Goal: Information Seeking & Learning: Learn about a topic

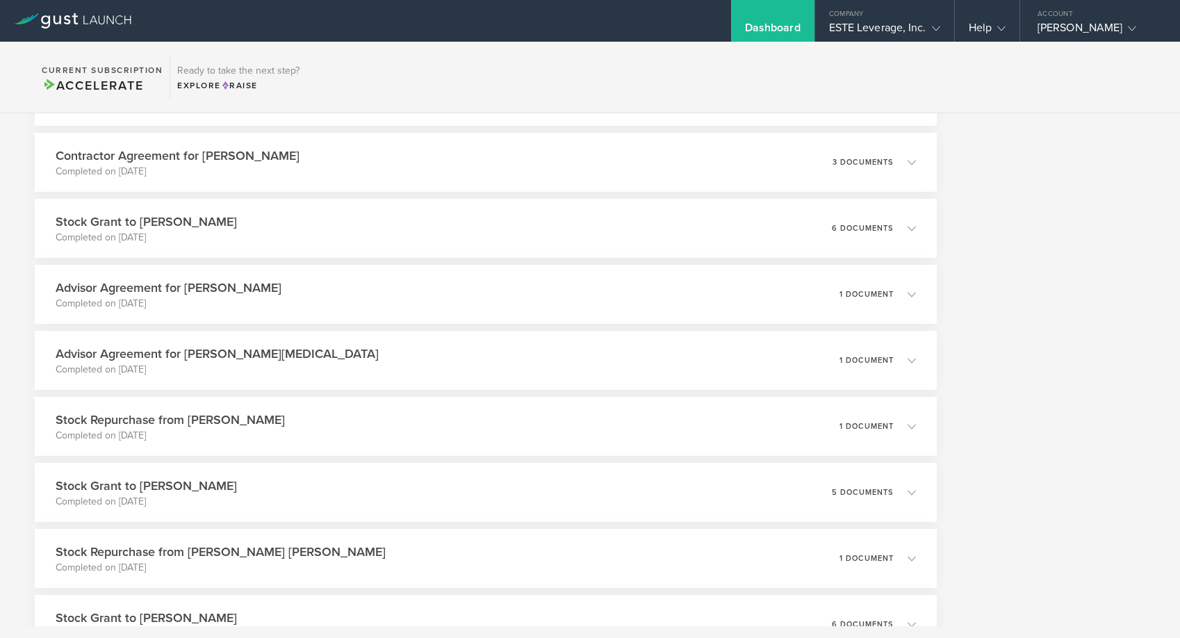
scroll to position [743, 0]
click at [453, 226] on div "Stock Grant to [PERSON_NAME] Completed on [DATE] 6 documents" at bounding box center [486, 227] width 920 height 60
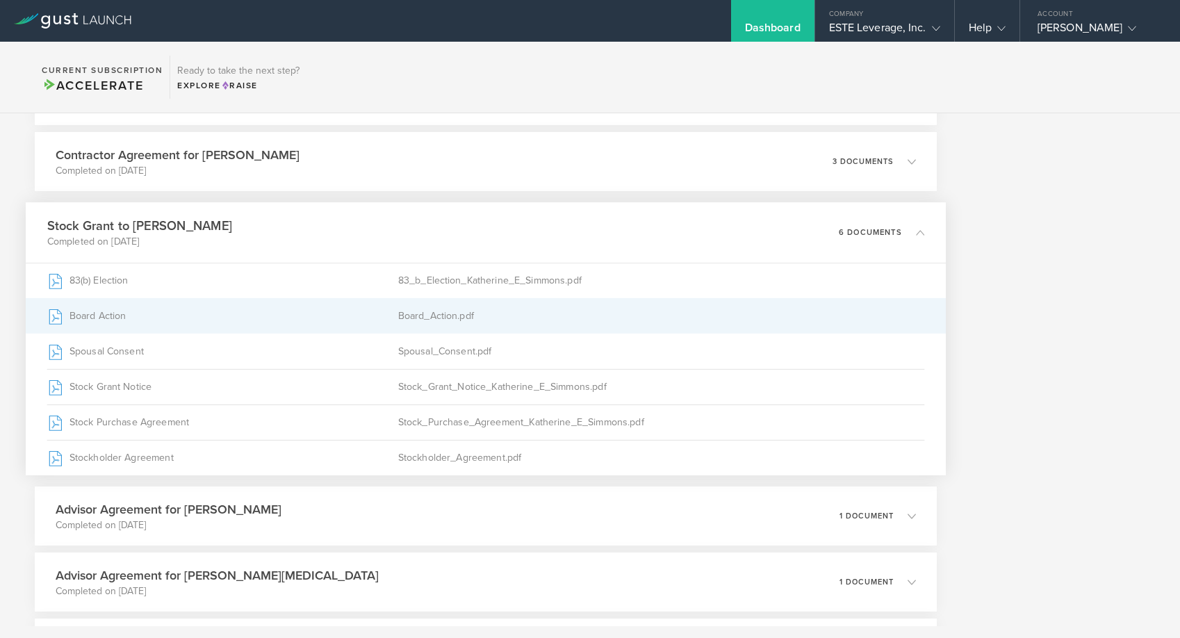
click at [354, 308] on div "Board Action" at bounding box center [222, 316] width 351 height 35
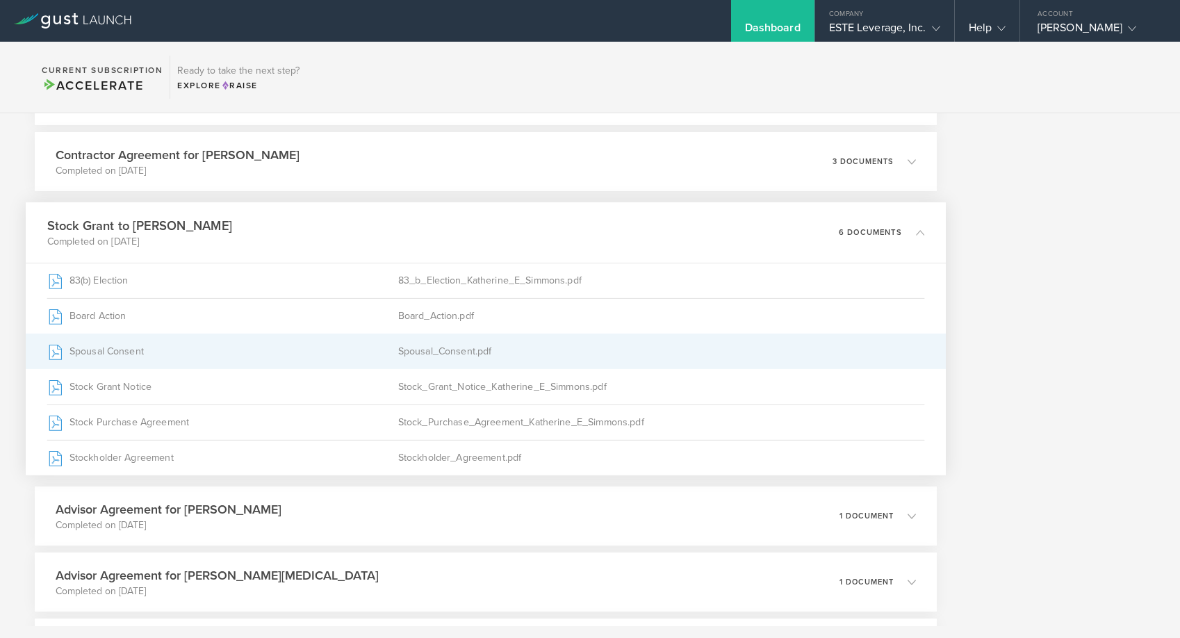
click at [504, 347] on div "Spousal_Consent.pdf" at bounding box center [661, 351] width 527 height 35
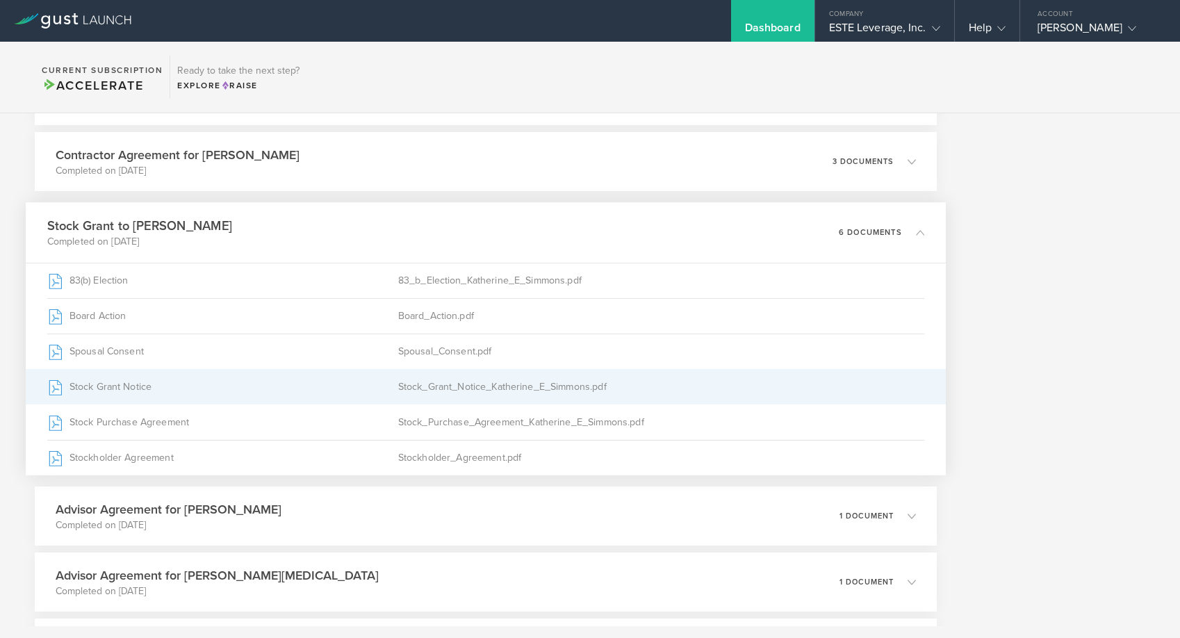
click at [471, 385] on div "Stock_Grant_Notice_Katherine_E_Simmons.pdf" at bounding box center [661, 387] width 527 height 35
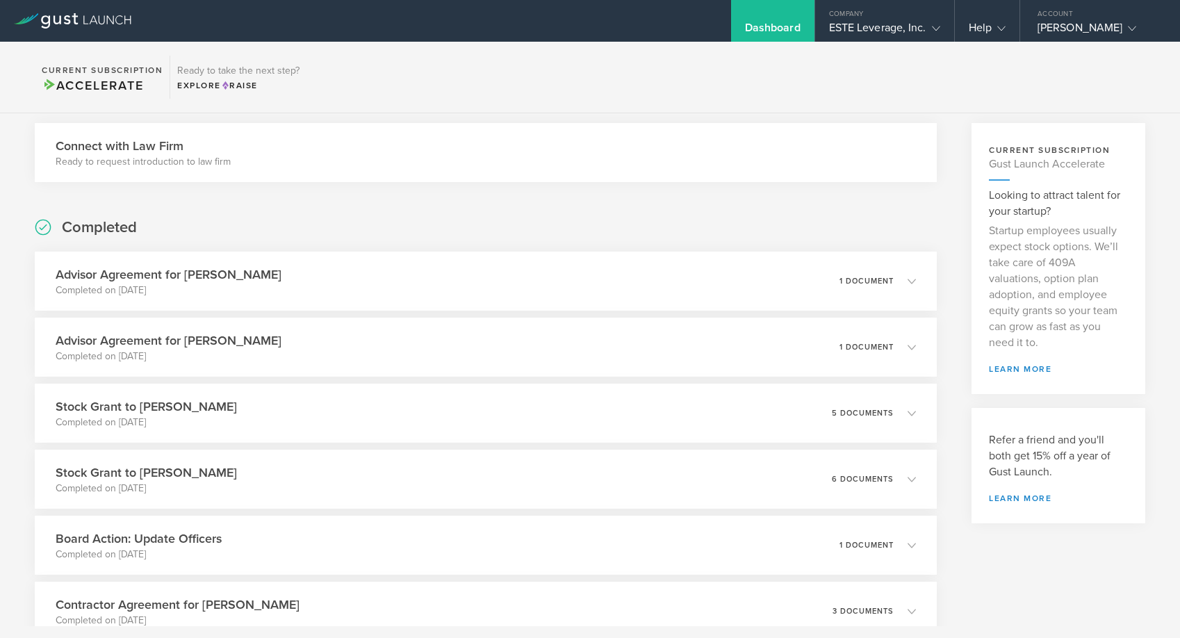
scroll to position [0, 0]
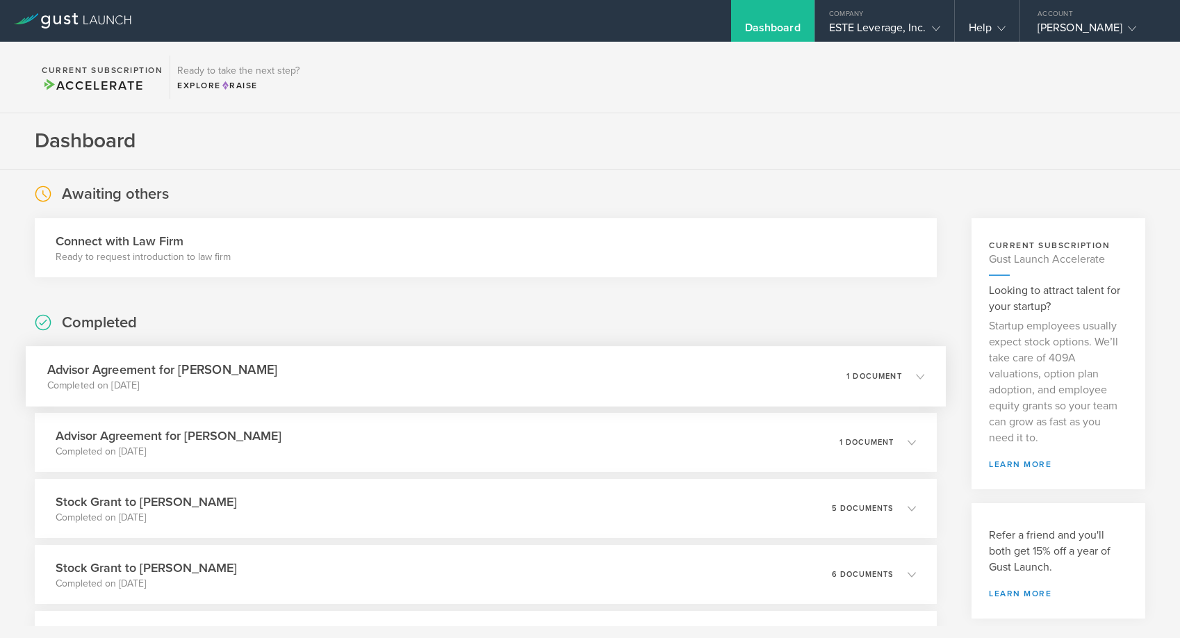
click at [518, 377] on div "Advisor Agreement for [PERSON_NAME] Completed on [DATE] 1 document" at bounding box center [486, 376] width 920 height 60
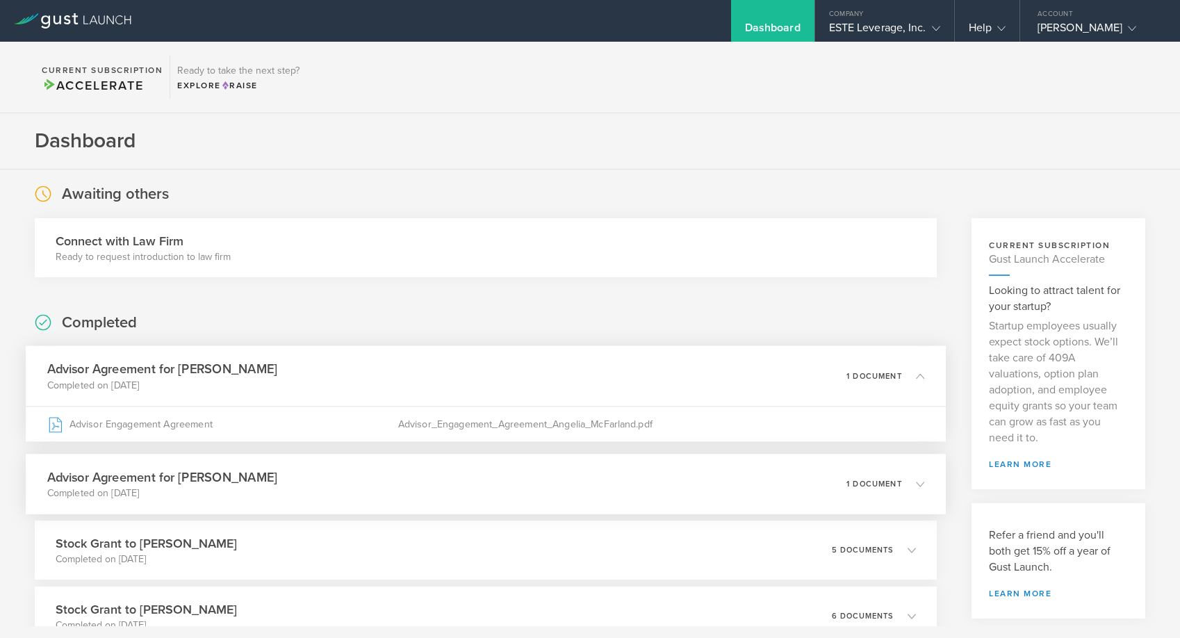
click at [311, 504] on div "Advisor Agreement for [PERSON_NAME] Completed on [DATE] 1 document" at bounding box center [486, 484] width 920 height 60
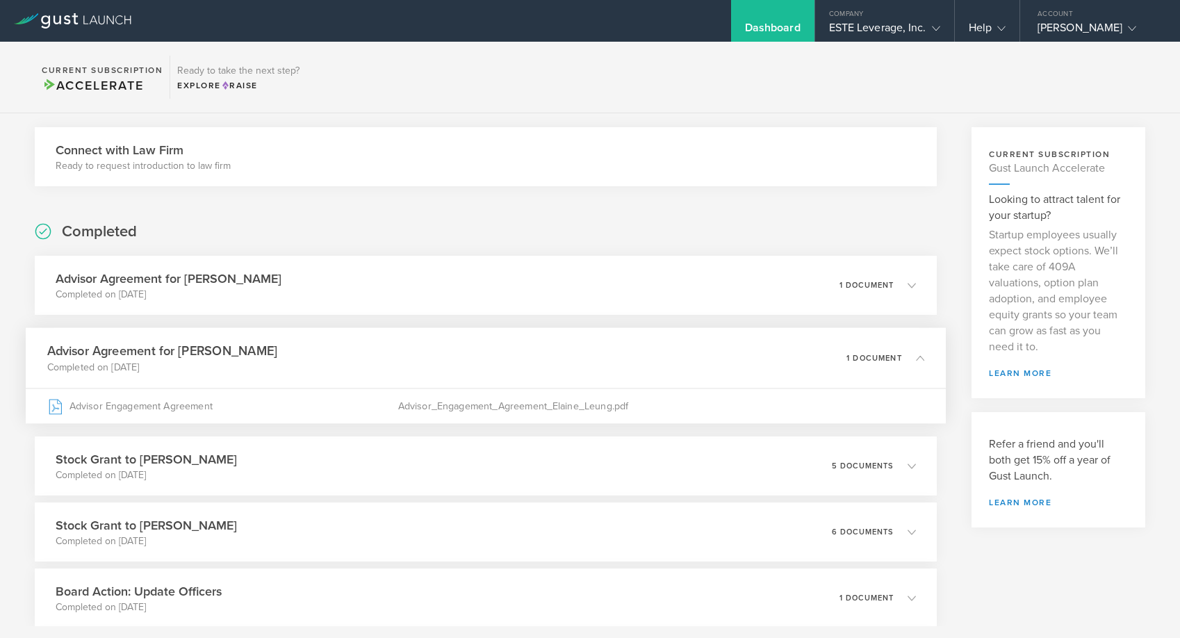
scroll to position [94, 0]
click at [551, 447] on div "Stock Grant to [PERSON_NAME] Completed on [DATE] 5 documents" at bounding box center [486, 463] width 920 height 60
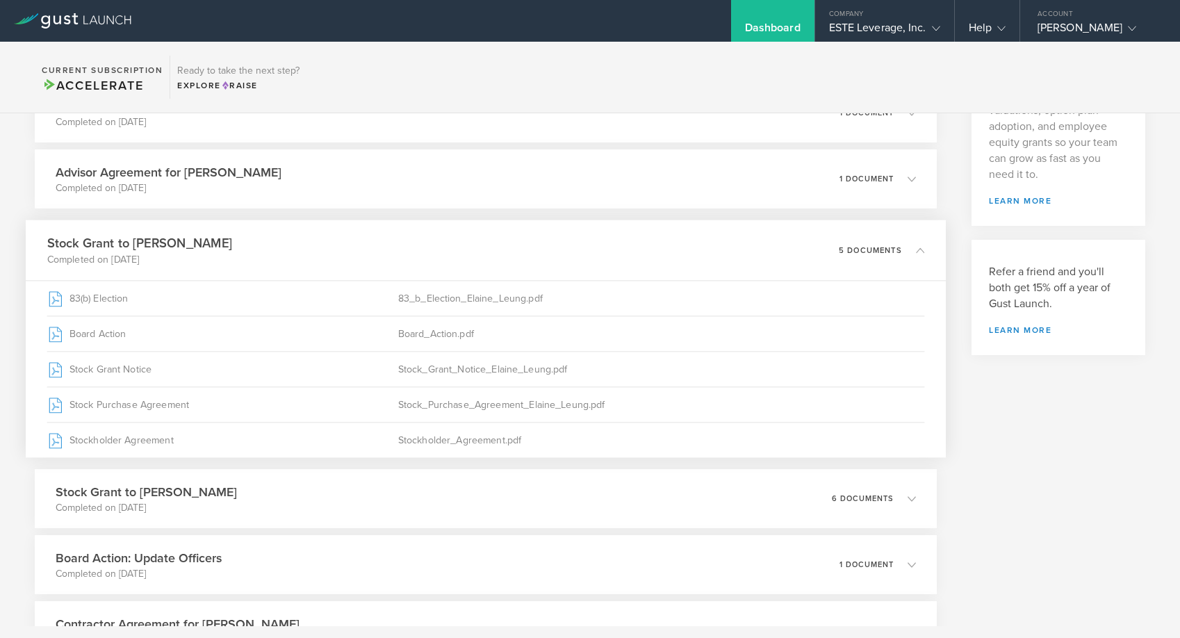
scroll to position [273, 0]
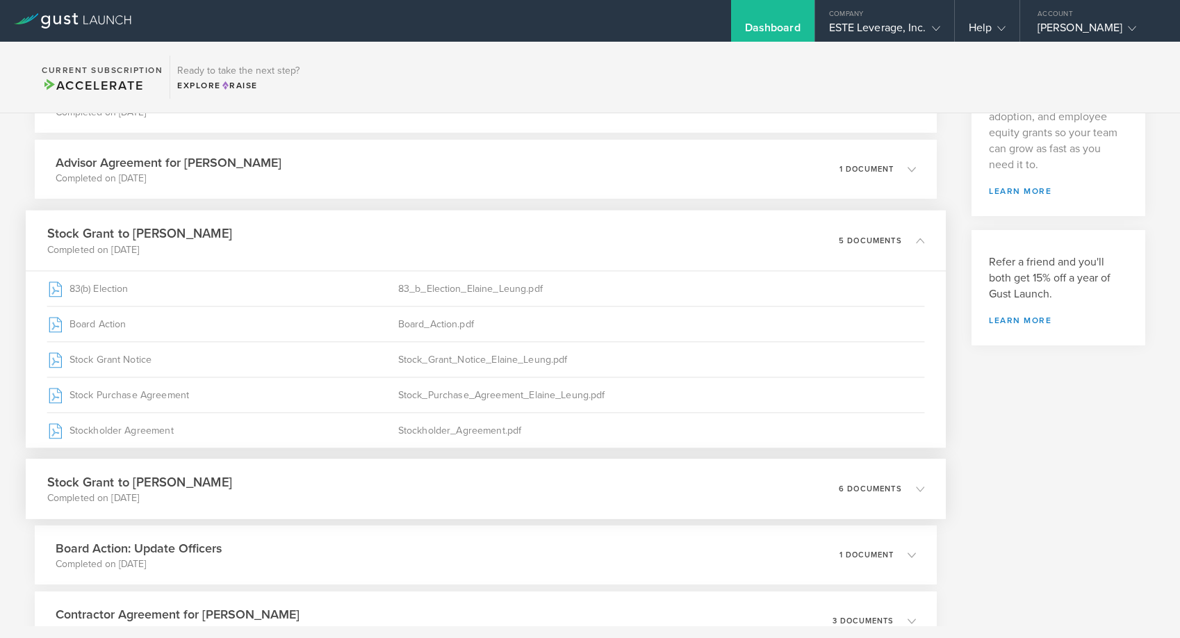
click at [532, 483] on div "Stock Grant to [PERSON_NAME] Completed on [DATE] 6 documents" at bounding box center [486, 489] width 920 height 60
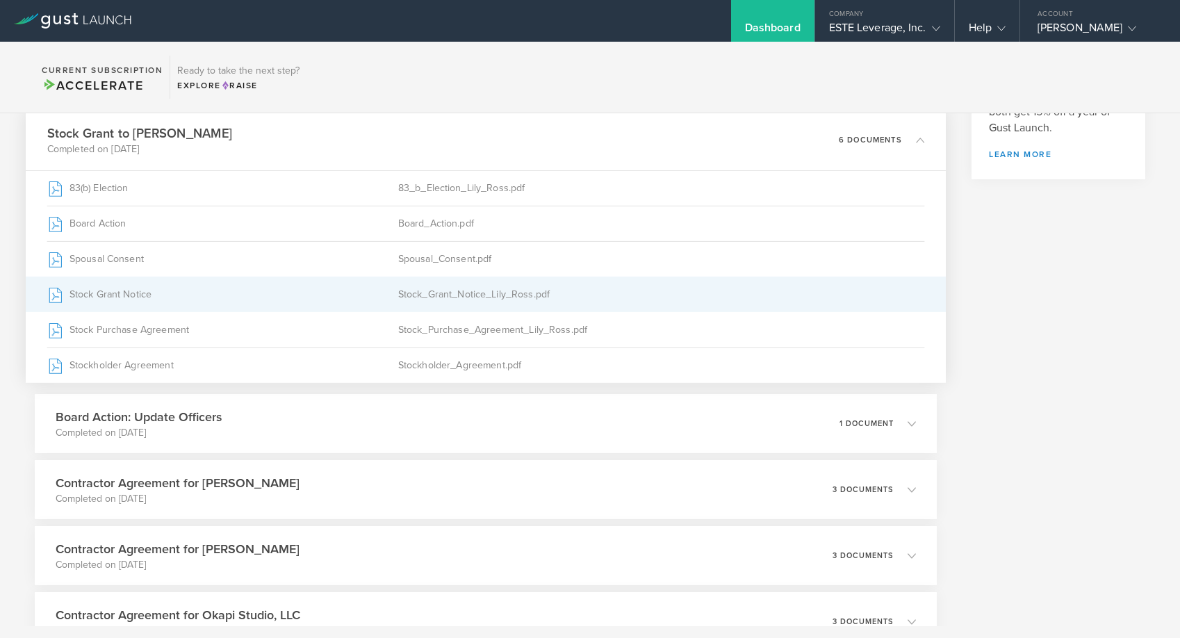
scroll to position [445, 0]
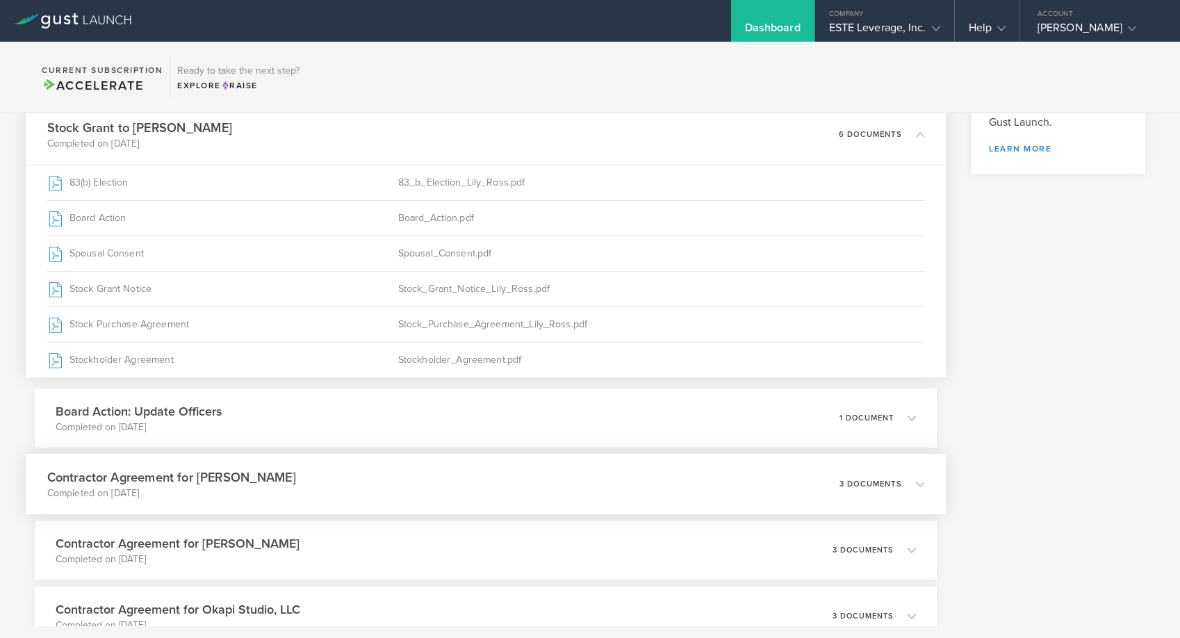
click at [422, 480] on div "Contractor Agreement for [PERSON_NAME] Completed on [DATE] 3 documents" at bounding box center [486, 484] width 920 height 60
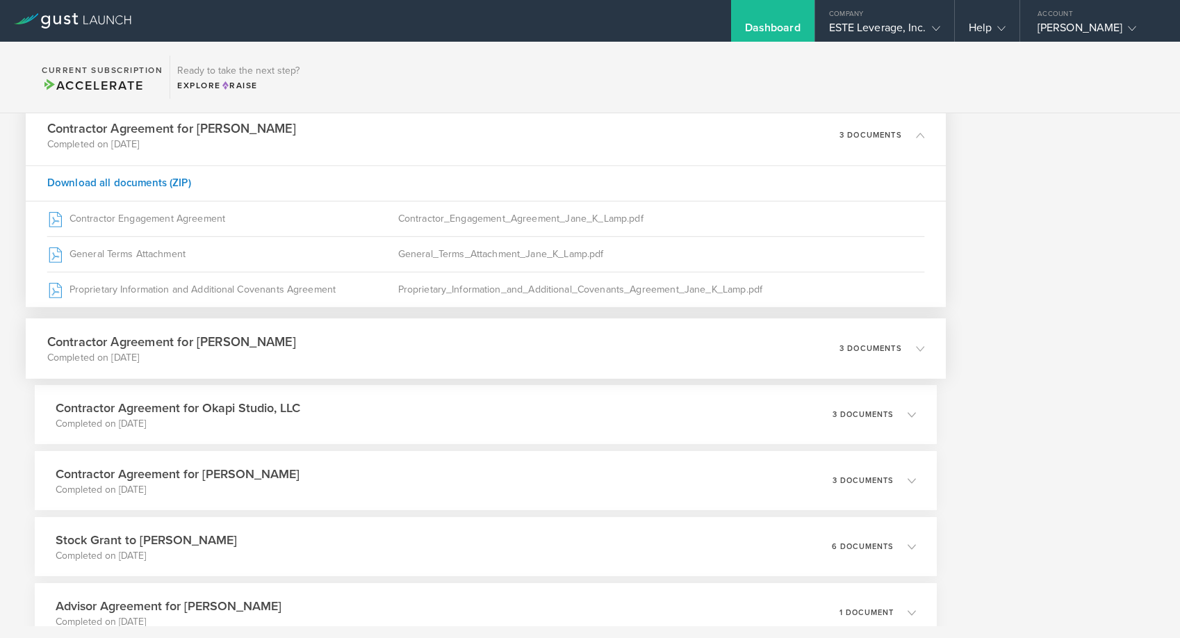
scroll to position [578, 0]
click at [417, 332] on div "Contractor Agreement for [PERSON_NAME] Completed on [DATE] 3 documents" at bounding box center [486, 347] width 920 height 60
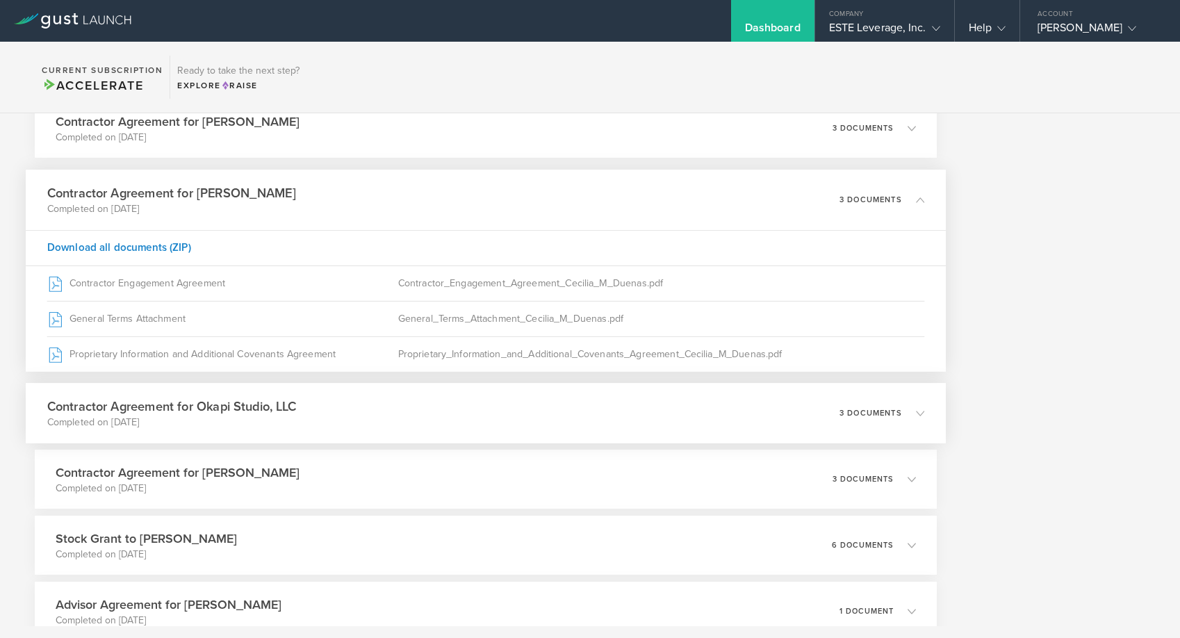
click at [414, 421] on div "Contractor Agreement for Okapi Studio, LLC Completed on [DATE] 3 documents" at bounding box center [486, 413] width 920 height 60
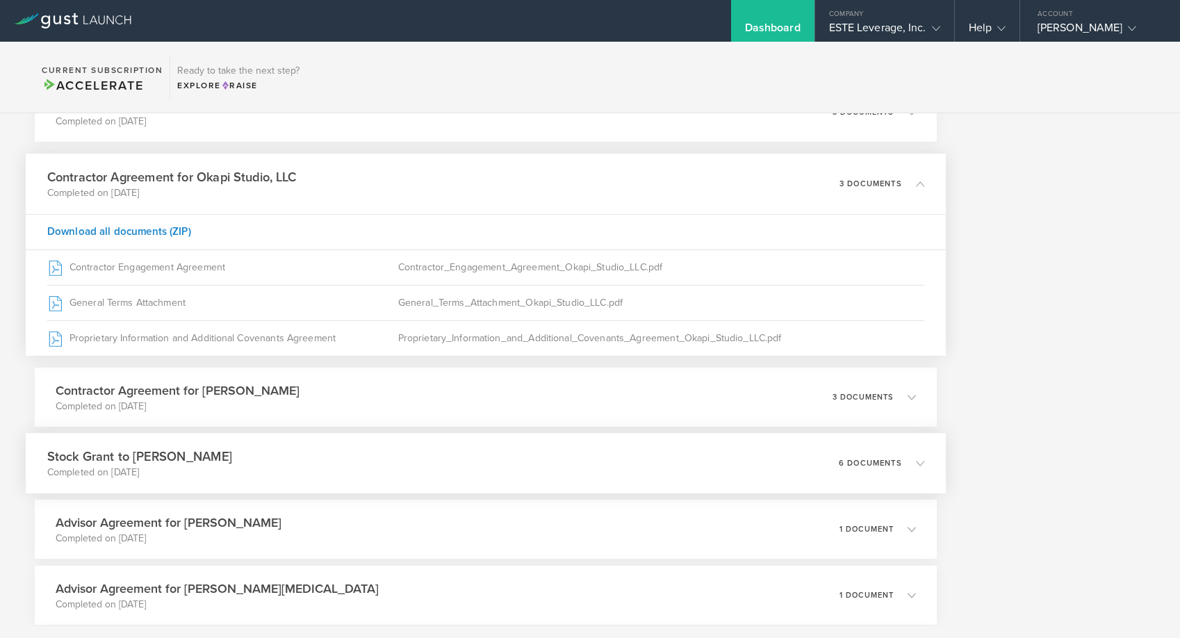
scroll to position [661, 0]
click at [356, 462] on div "Stock Grant to [PERSON_NAME] Completed on [DATE] 6 documents" at bounding box center [486, 462] width 920 height 60
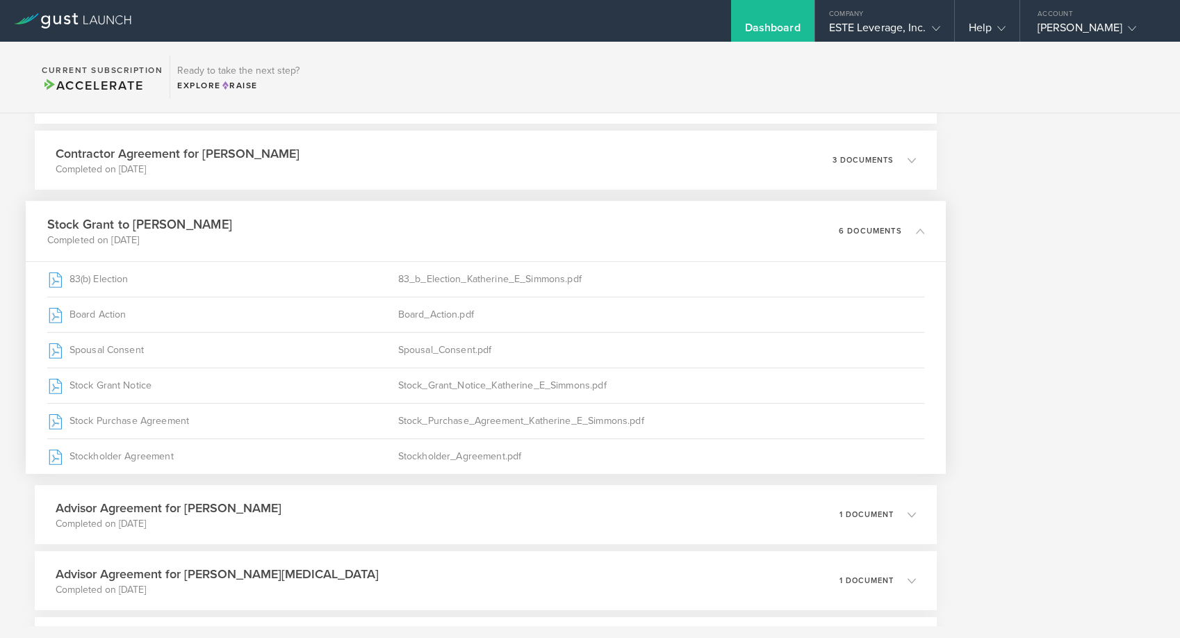
scroll to position [749, 0]
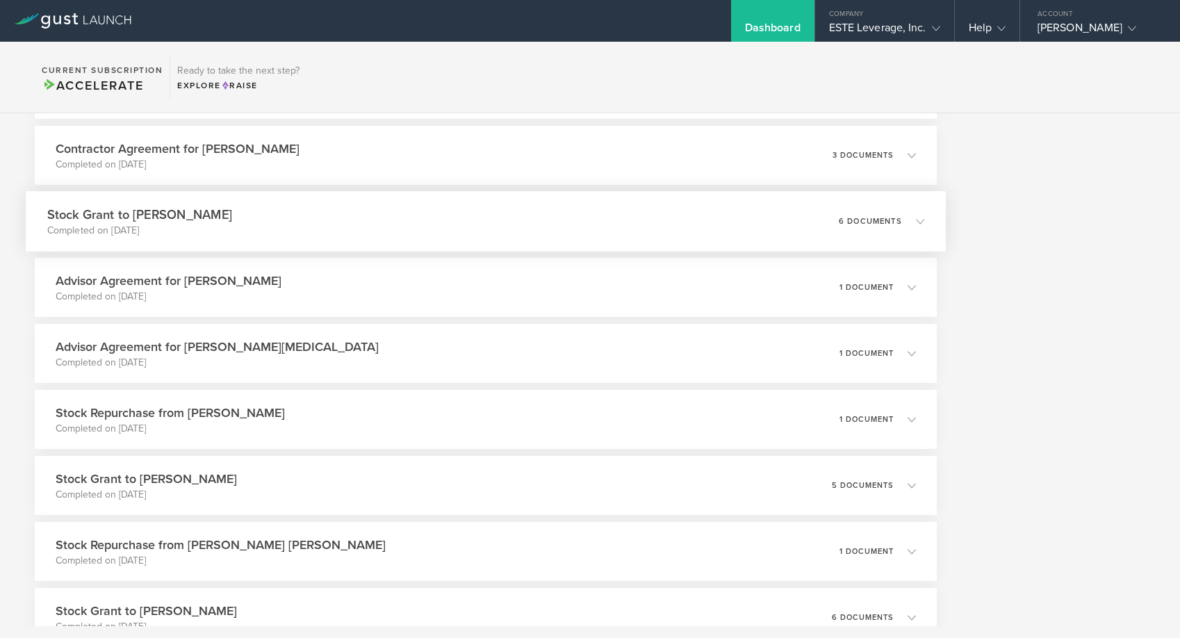
click at [611, 228] on div "Stock Grant to [PERSON_NAME] Completed on [DATE] 6 documents" at bounding box center [486, 221] width 920 height 60
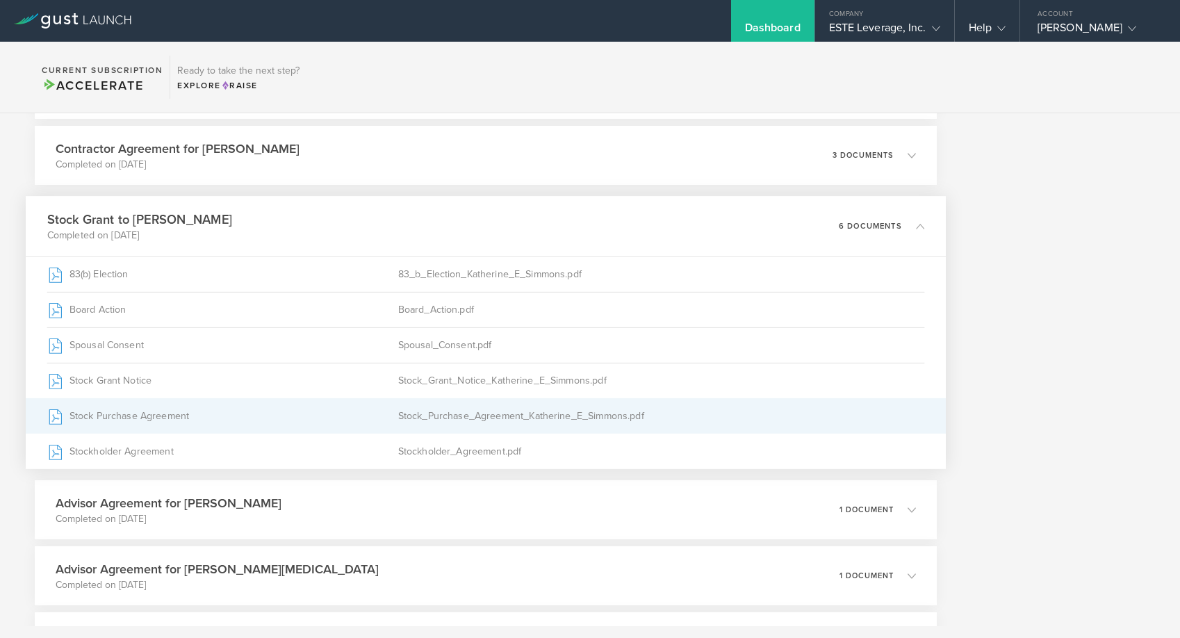
click at [528, 418] on div "Stock_Purchase_Agreement_Katherine_E_Simmons.pdf" at bounding box center [661, 416] width 527 height 35
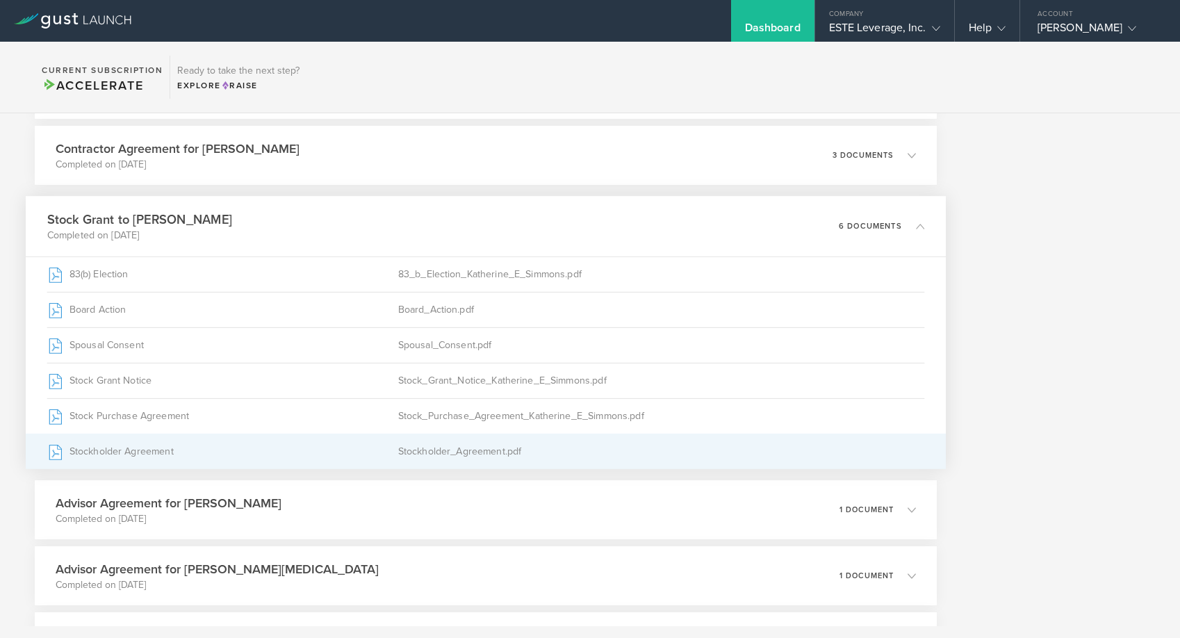
click at [611, 454] on div "Stockholder_Agreement.pdf" at bounding box center [661, 451] width 527 height 35
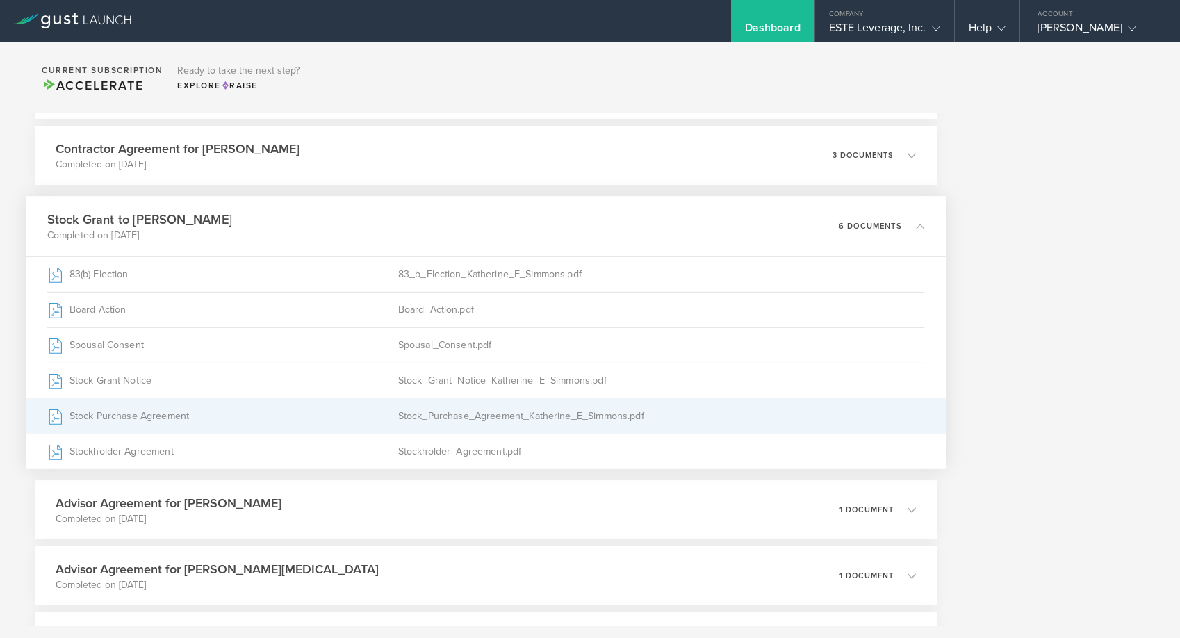
scroll to position [792, 0]
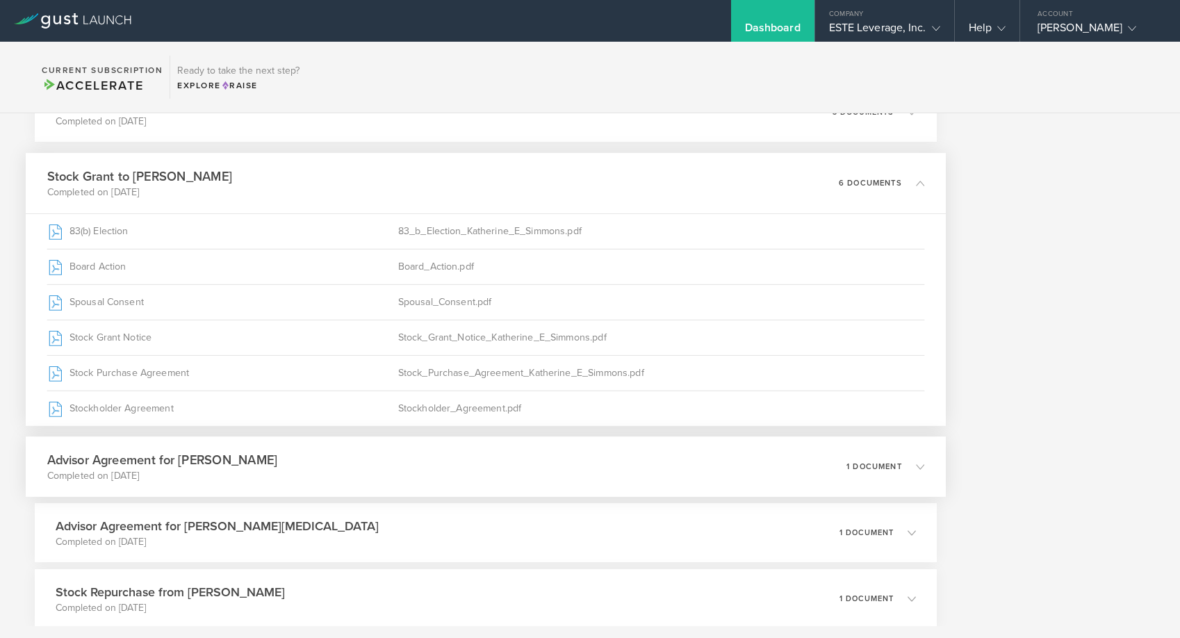
click at [509, 471] on div "Advisor Agreement for [PERSON_NAME] Completed on [DATE] 1 document" at bounding box center [486, 466] width 920 height 60
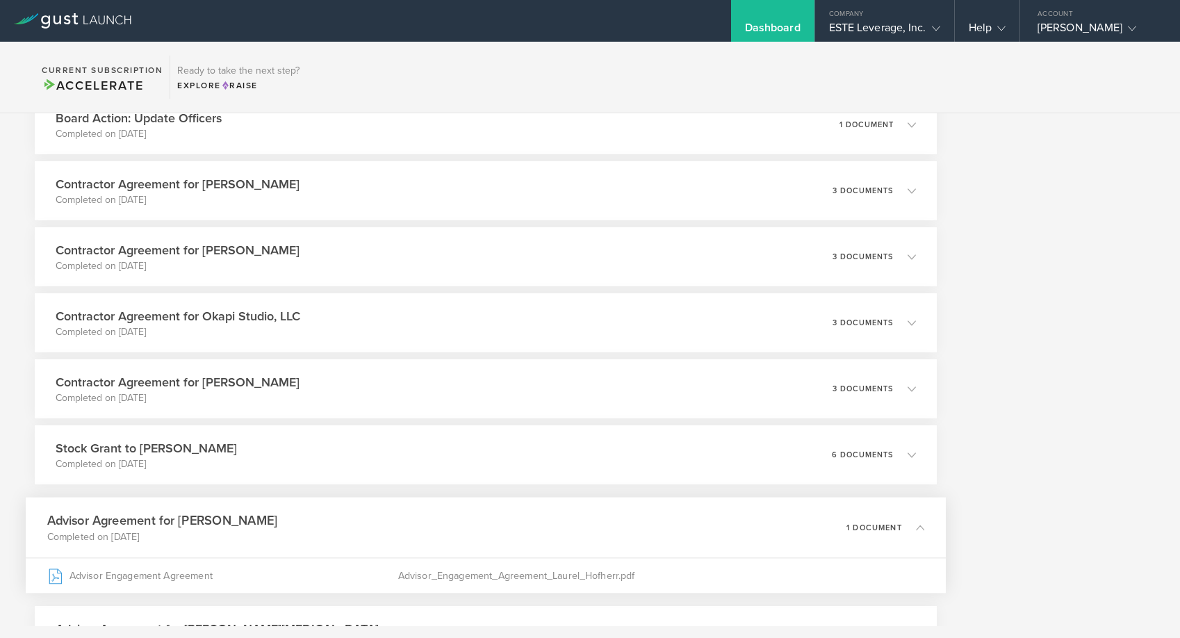
scroll to position [516, 0]
click at [450, 375] on div "Contractor Agreement for [PERSON_NAME] Completed on [DATE] 3 documents" at bounding box center [486, 388] width 920 height 60
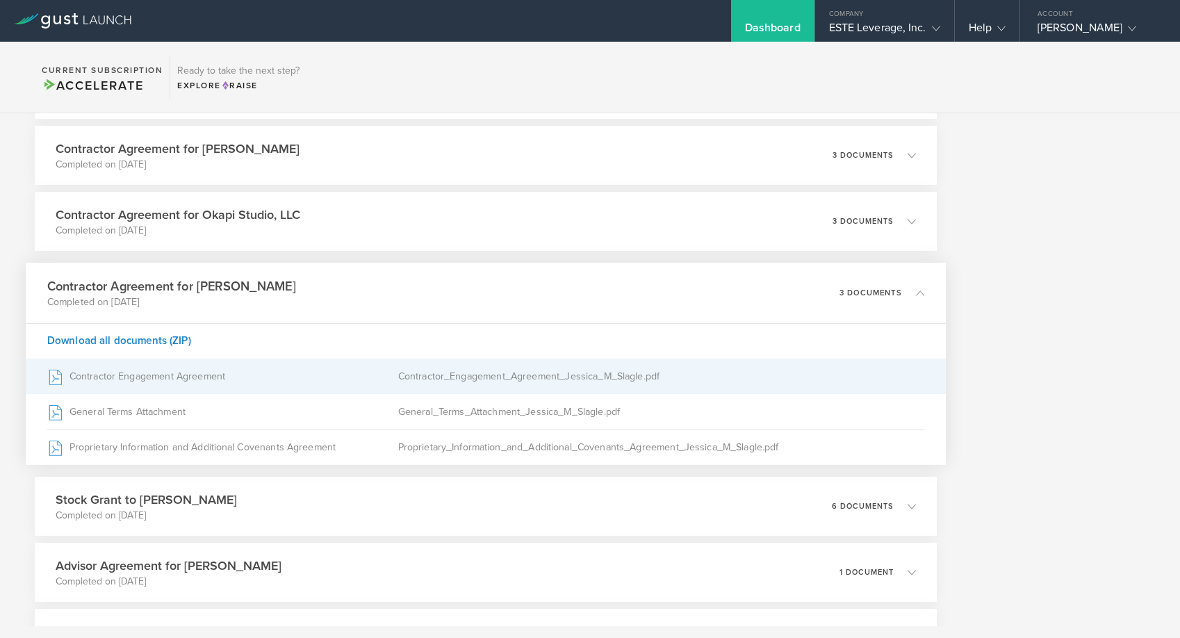
scroll to position [618, 0]
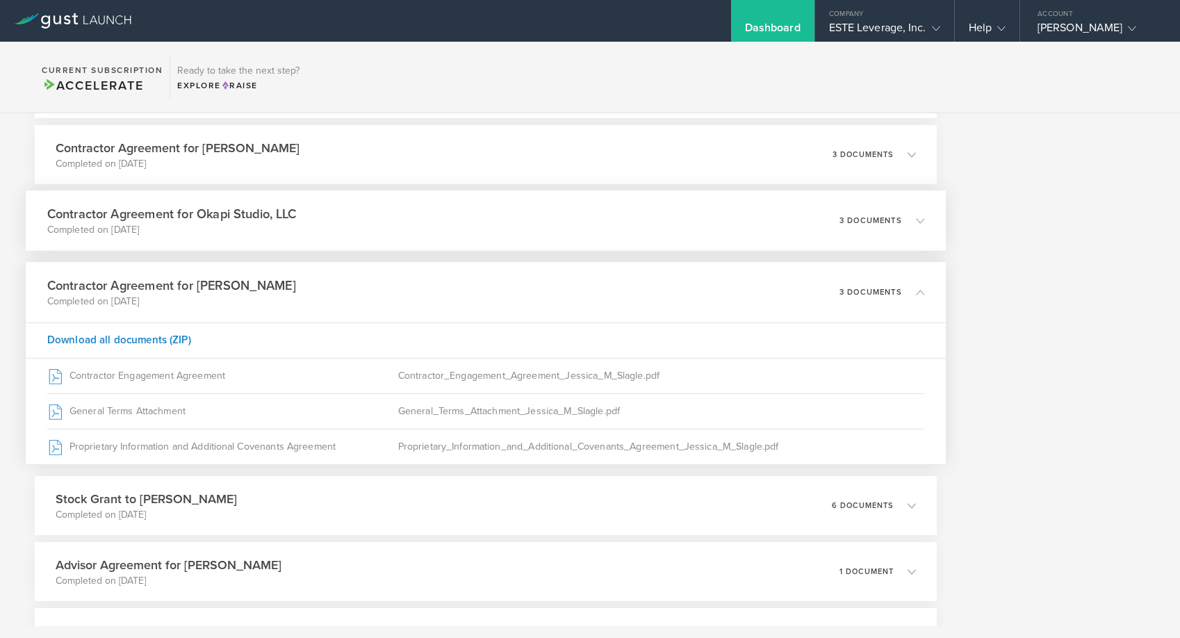
click at [490, 193] on div "Contractor Agreement for Okapi Studio, LLC Completed on [DATE] 3 documents" at bounding box center [486, 220] width 920 height 60
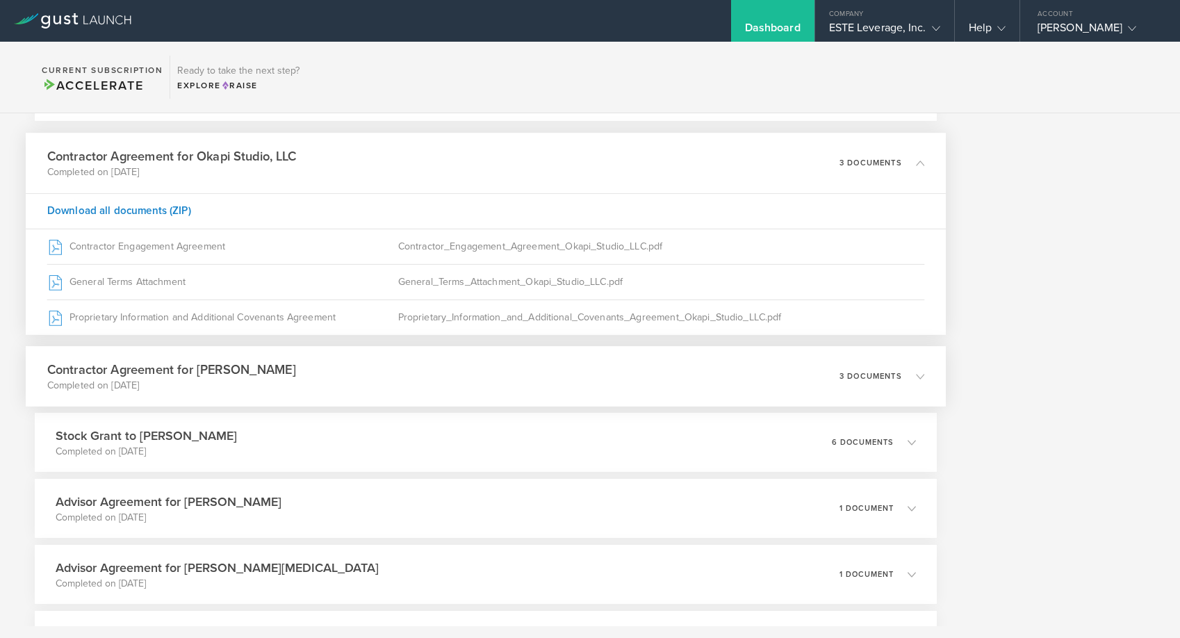
scroll to position [677, 0]
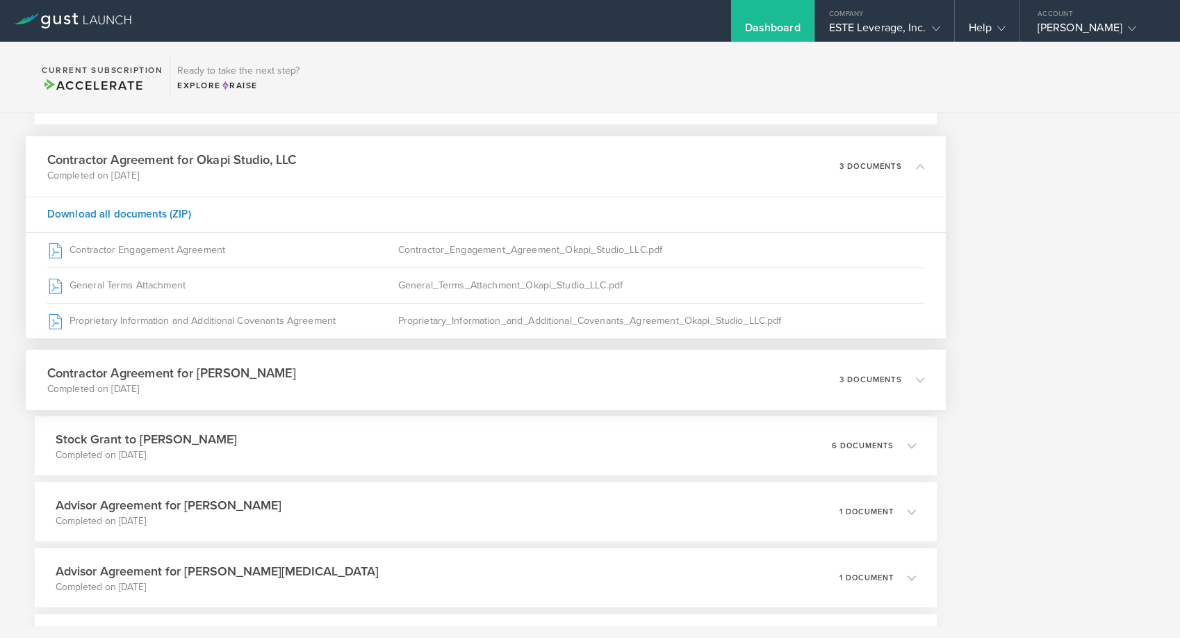
click at [461, 376] on div "Contractor Agreement for [PERSON_NAME] Completed on [DATE] 3 documents" at bounding box center [486, 379] width 920 height 60
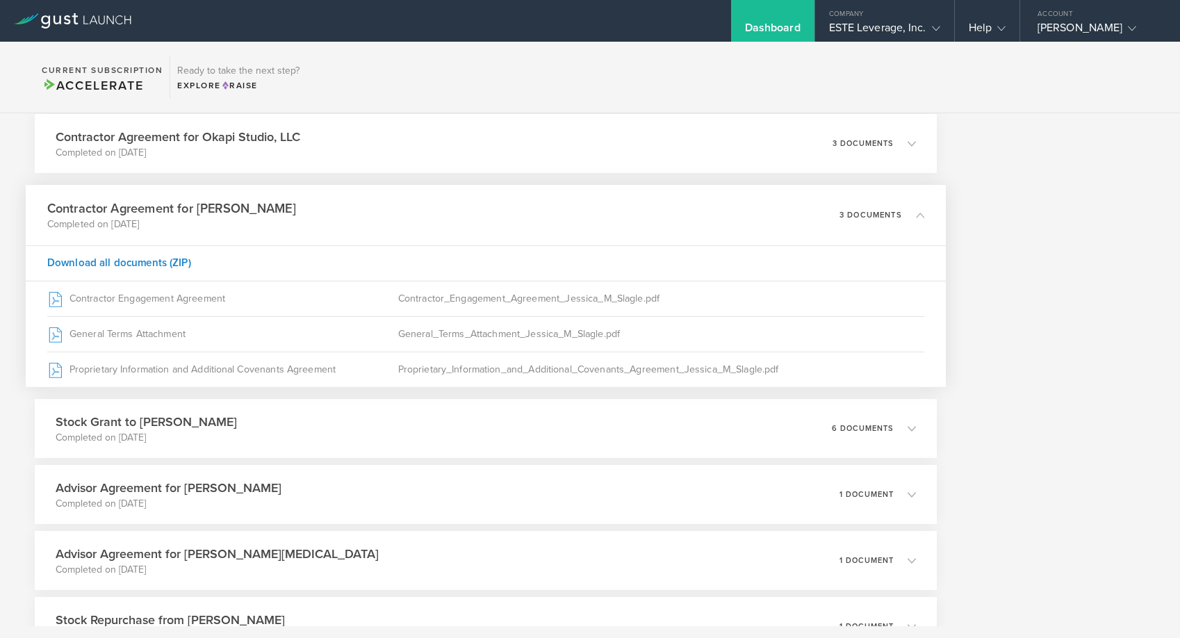
scroll to position [695, 0]
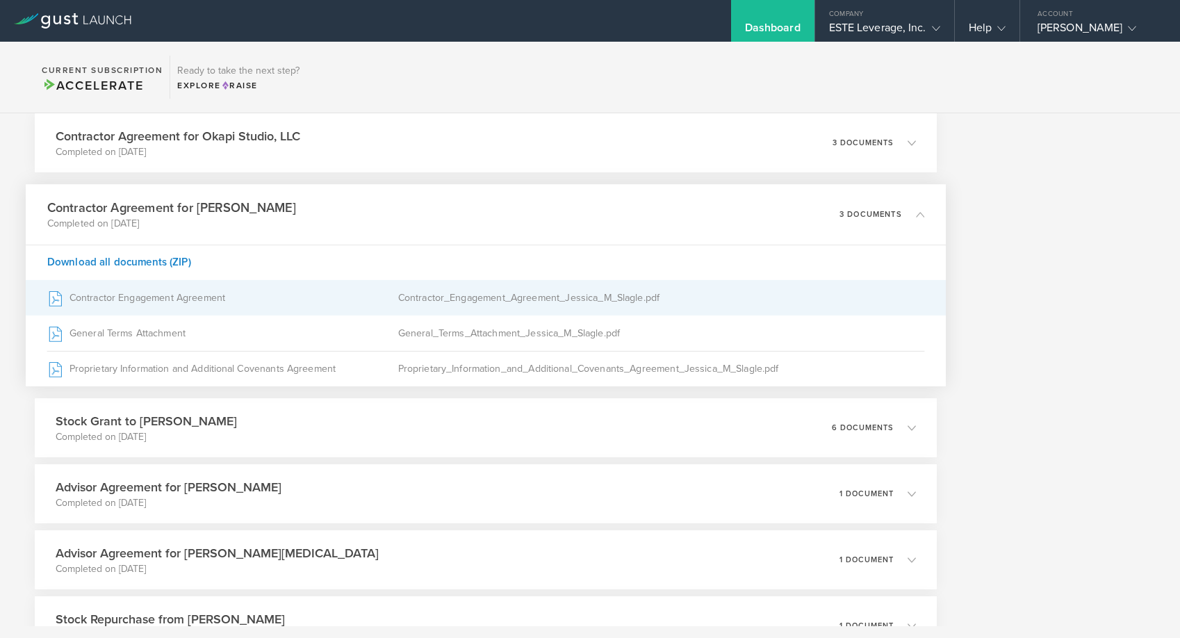
click at [329, 301] on div "Contractor Engagement Agreement" at bounding box center [222, 298] width 351 height 35
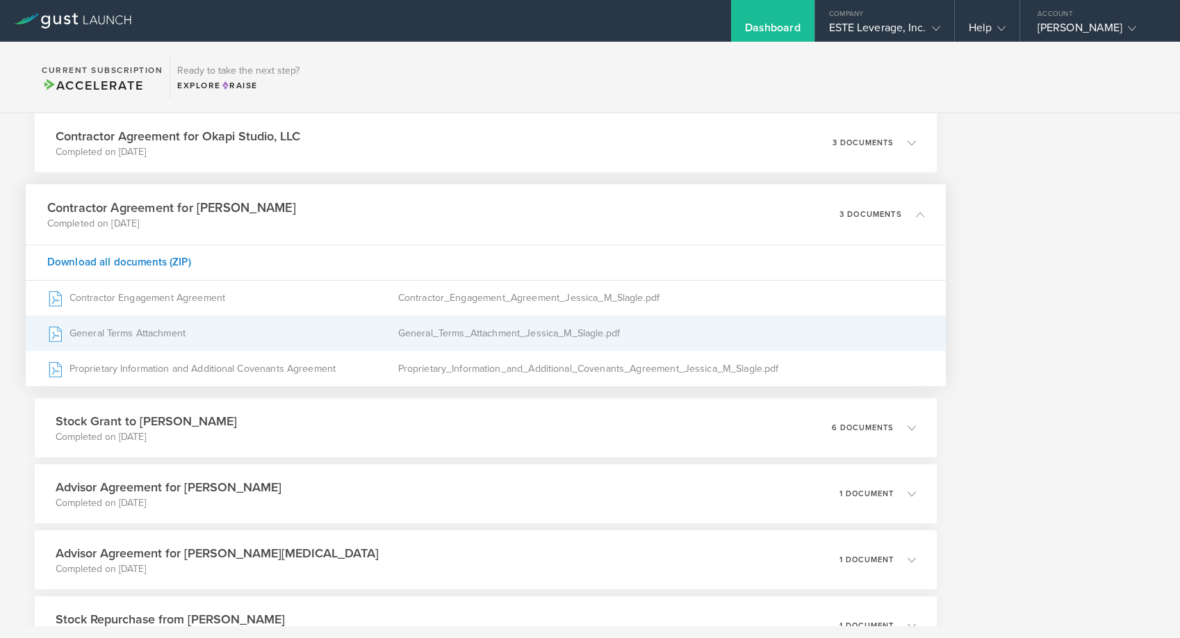
click at [401, 327] on div "General_Terms_Attachment_Jessica_M_Slagle.pdf" at bounding box center [661, 333] width 527 height 35
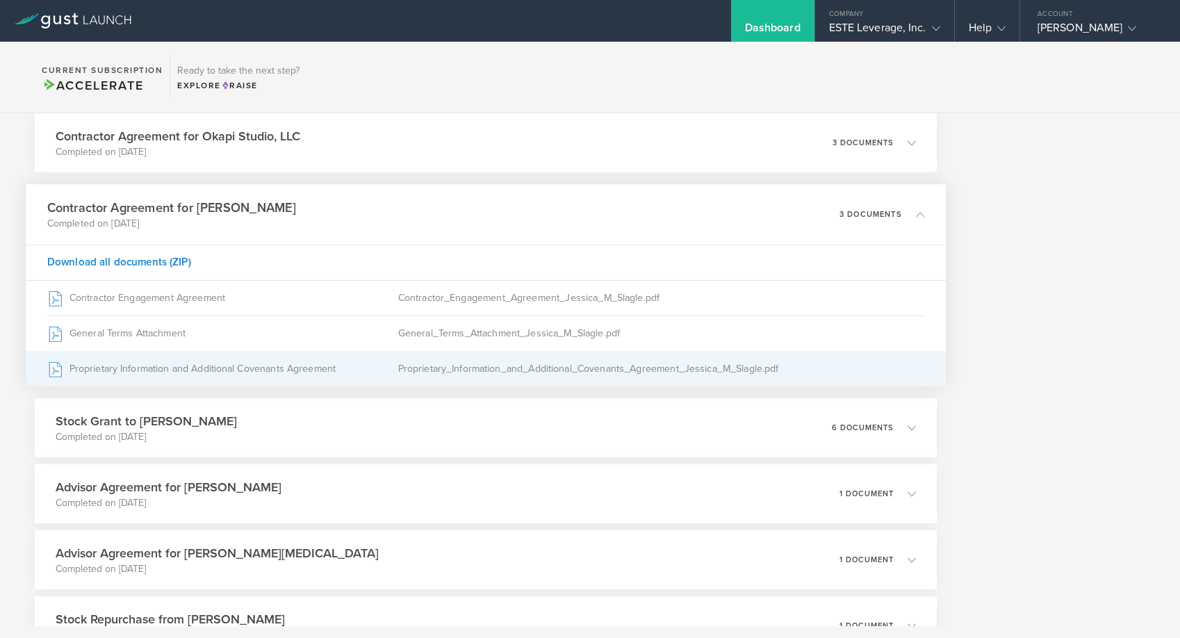
click at [479, 371] on div "Proprietary_Information_and_Additional_Covenants_Agreement_Jessica_M_Slagle.pdf" at bounding box center [661, 369] width 527 height 35
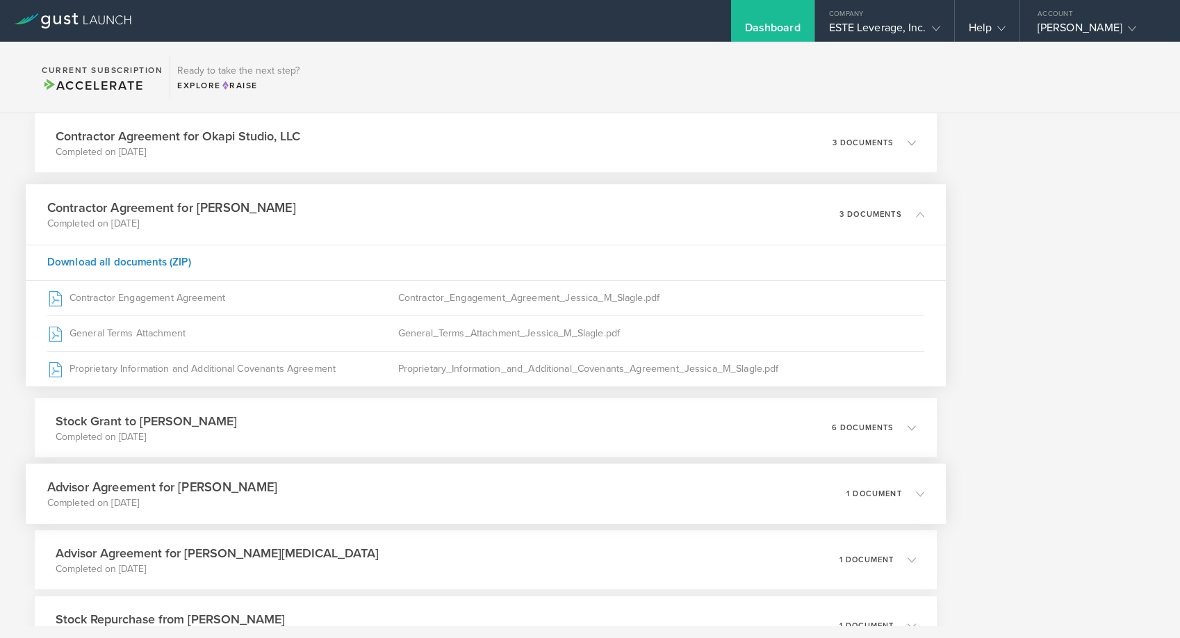
click at [636, 488] on div "Advisor Agreement for [PERSON_NAME] Completed on [DATE] 1 document" at bounding box center [486, 493] width 920 height 60
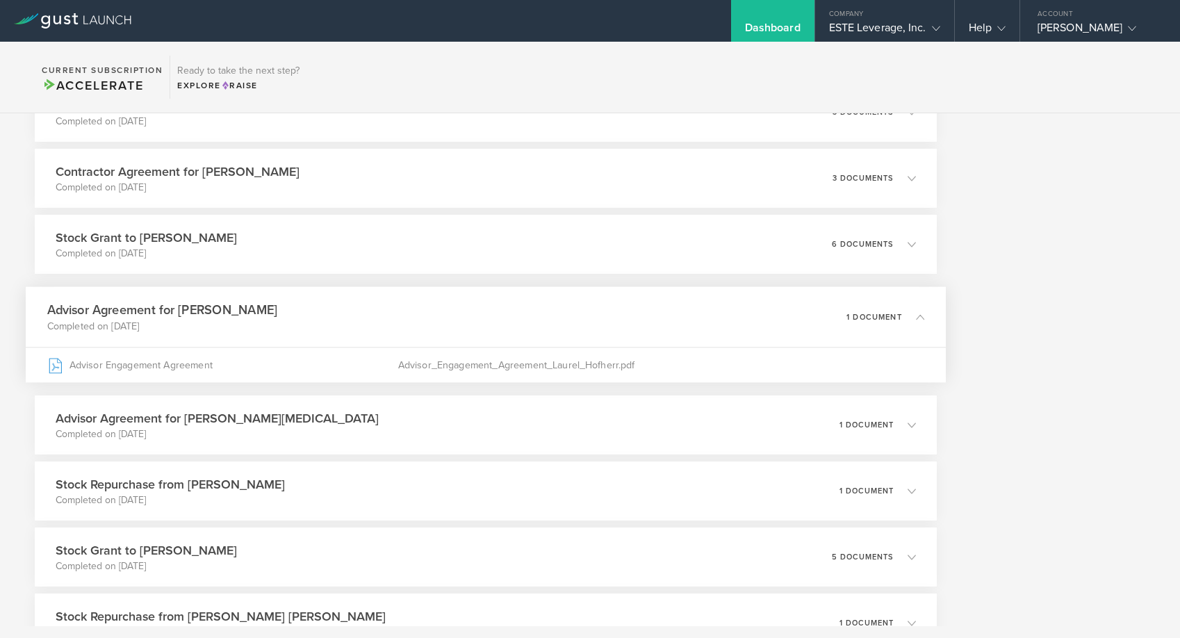
scroll to position [727, 0]
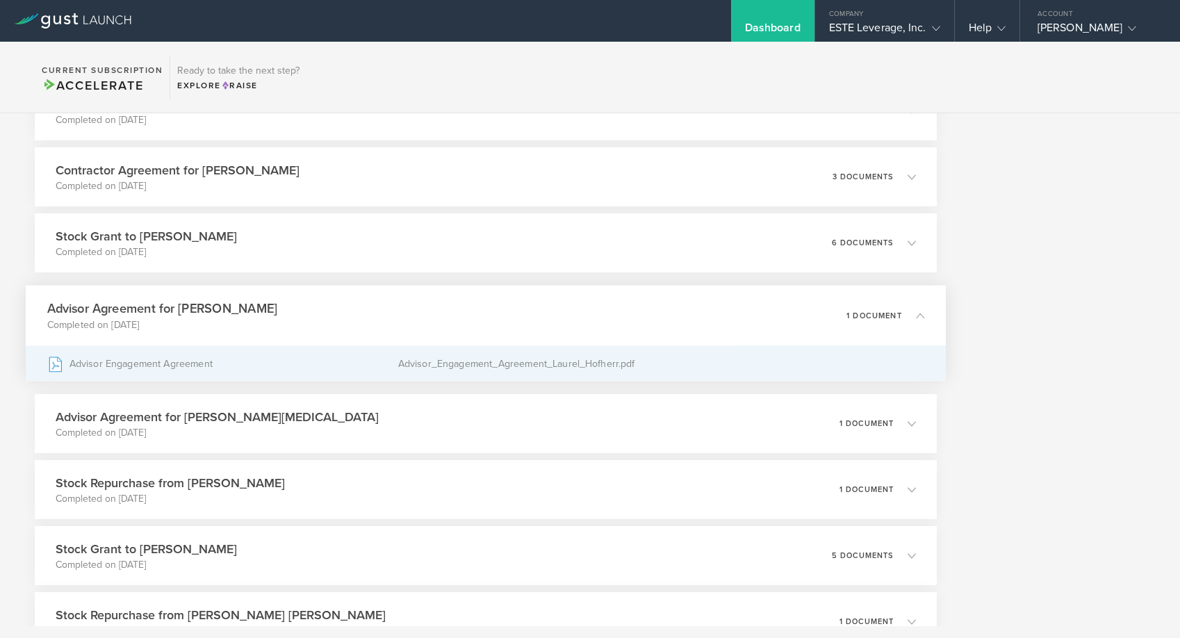
click at [395, 355] on div "Advisor Engagement Agreement" at bounding box center [222, 363] width 351 height 35
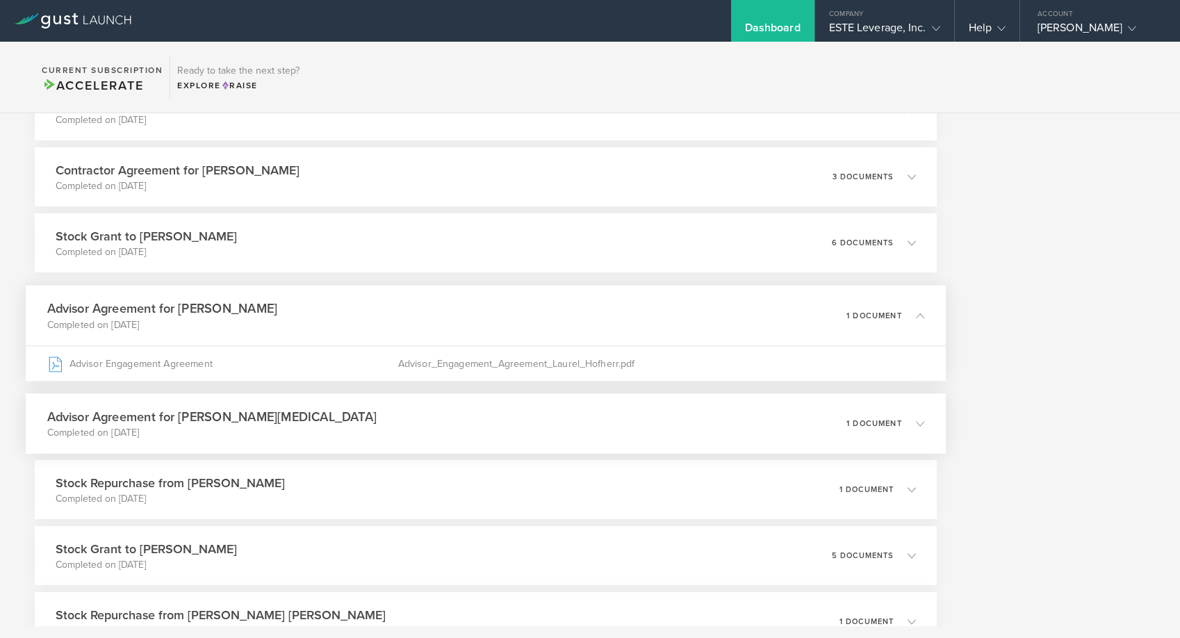
click at [401, 440] on div "Advisor Agreement for [PERSON_NAME][MEDICAL_DATA] Completed on [DATE] 1 document" at bounding box center [486, 423] width 920 height 60
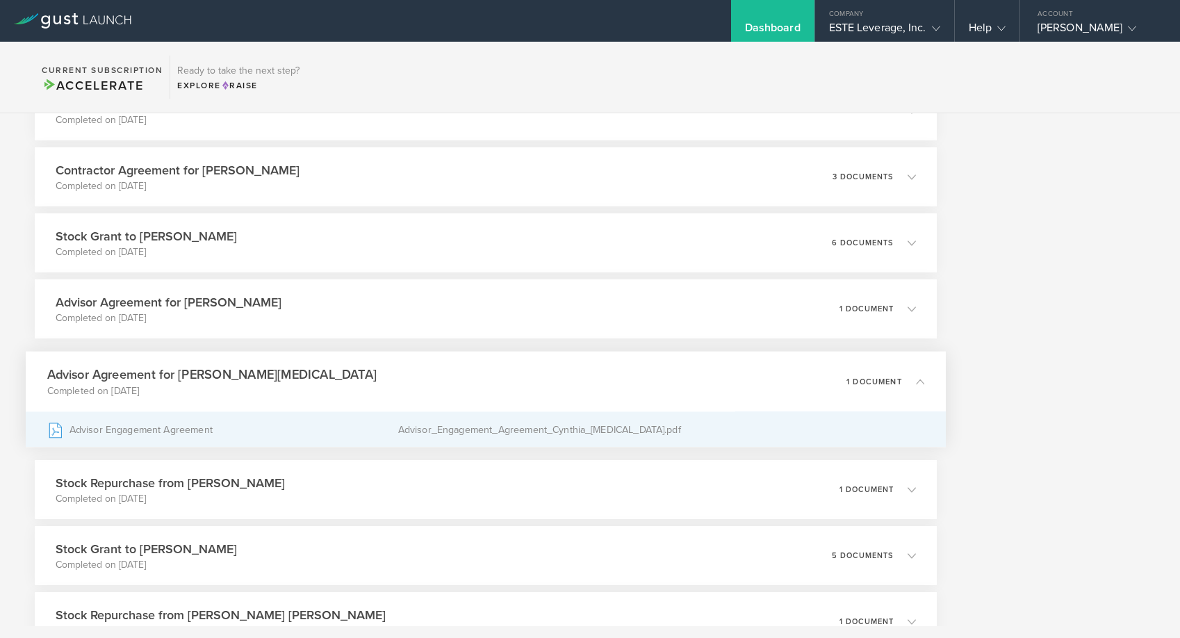
click at [328, 420] on div "Advisor Engagement Agreement" at bounding box center [222, 429] width 351 height 35
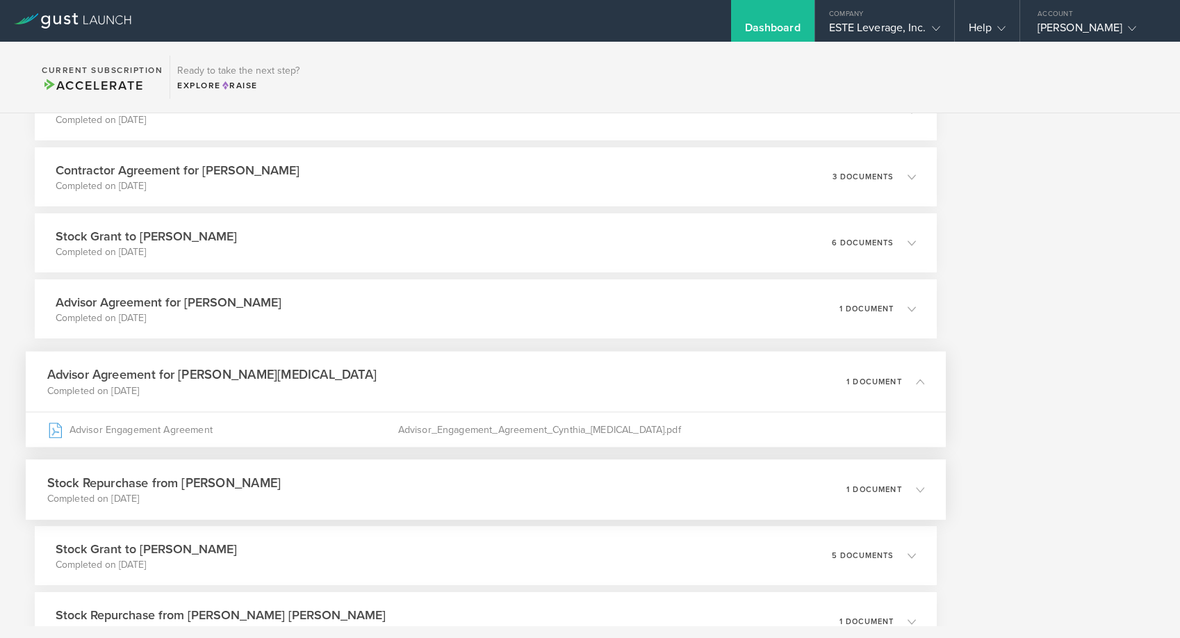
click at [601, 488] on div "Stock Repurchase from [PERSON_NAME] Completed on [DATE] 1 document" at bounding box center [486, 489] width 920 height 60
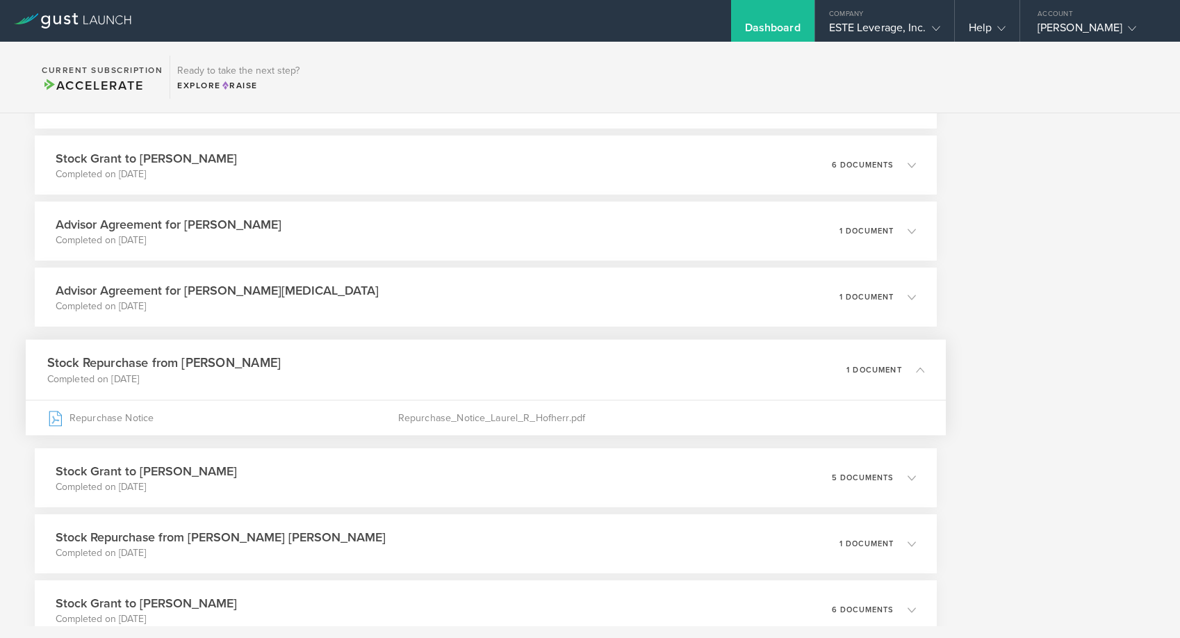
scroll to position [808, 0]
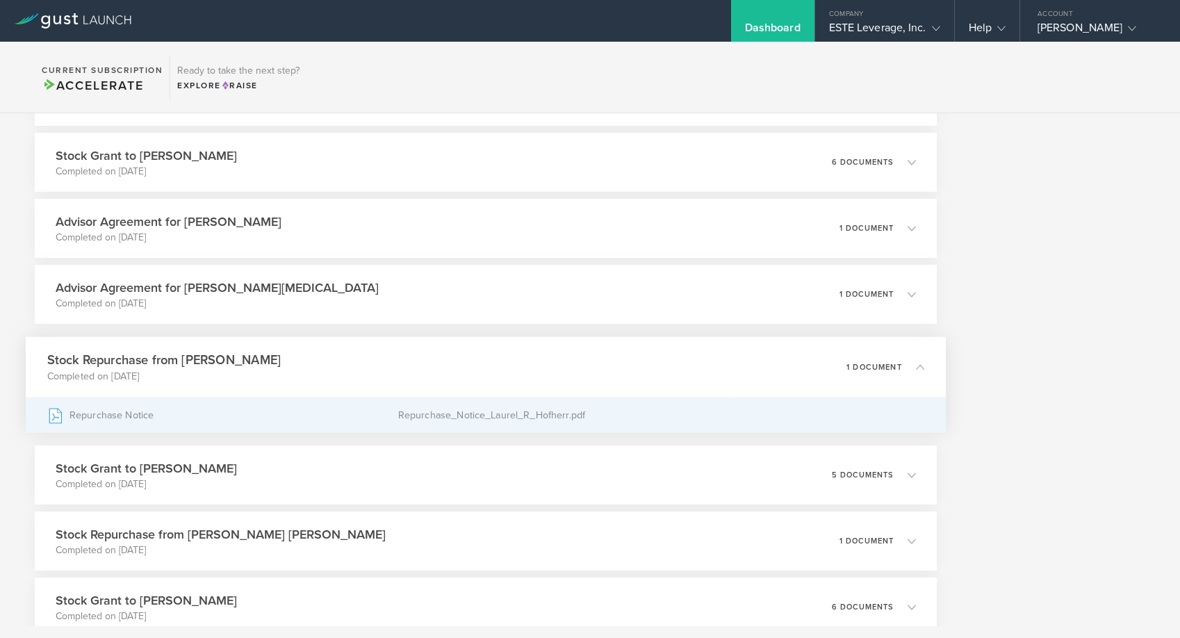
click at [618, 420] on div "Repurchase_Notice_Laurel_R_Hofherr.pdf" at bounding box center [661, 414] width 527 height 35
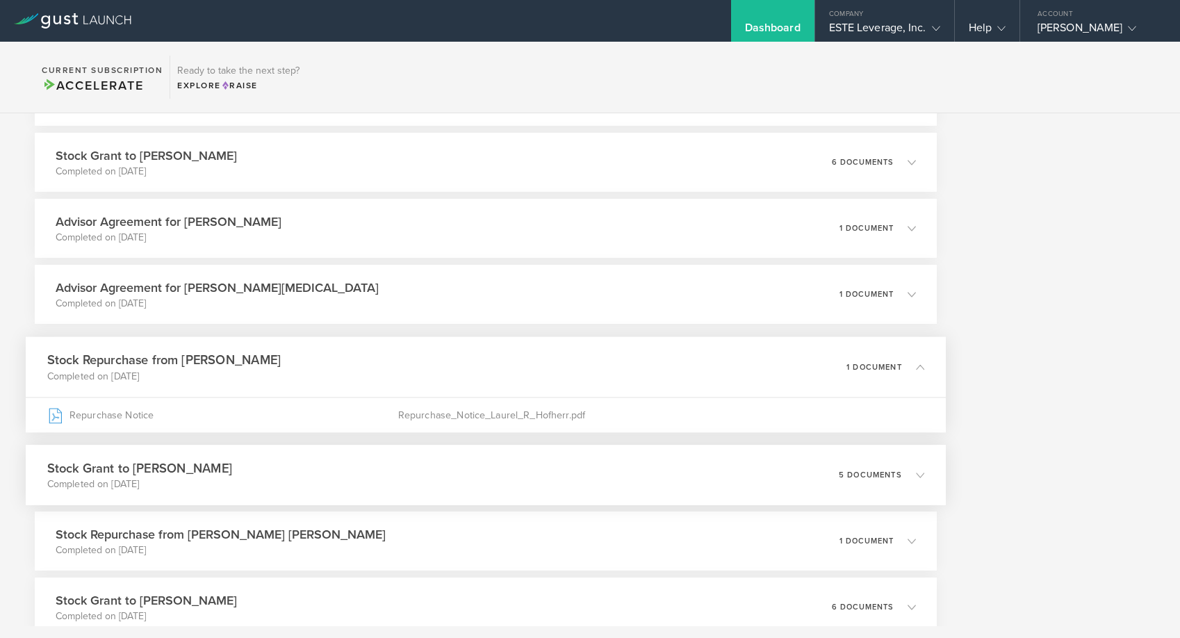
click at [471, 468] on div "Stock Grant to [PERSON_NAME] Completed on [DATE] 5 documents" at bounding box center [486, 475] width 920 height 60
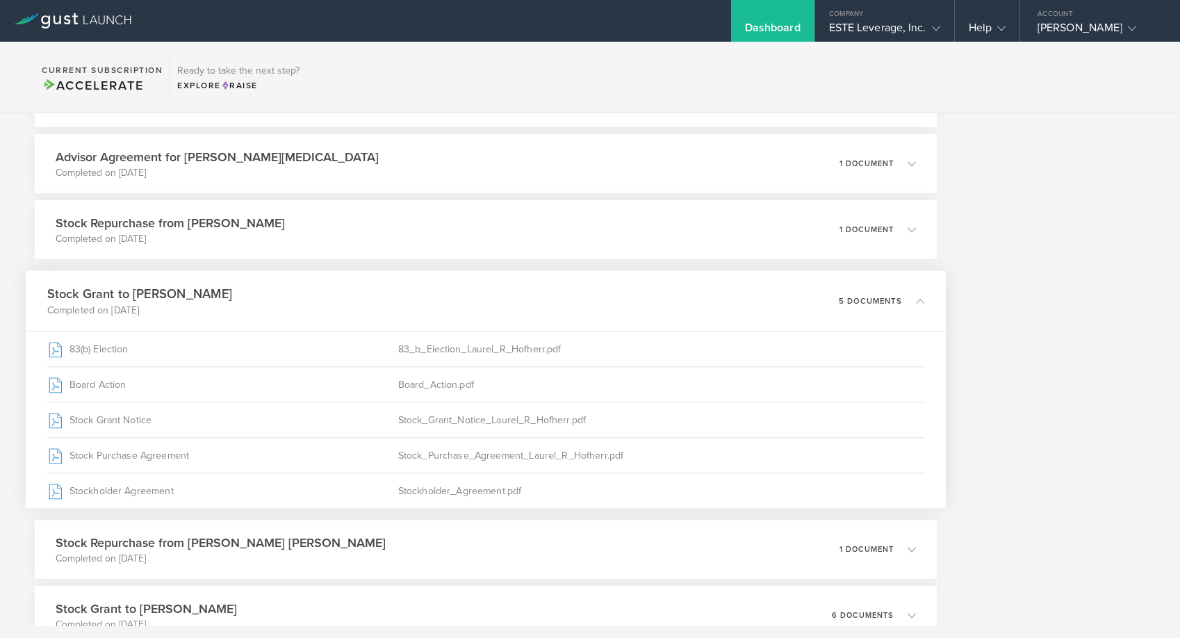
scroll to position [988, 0]
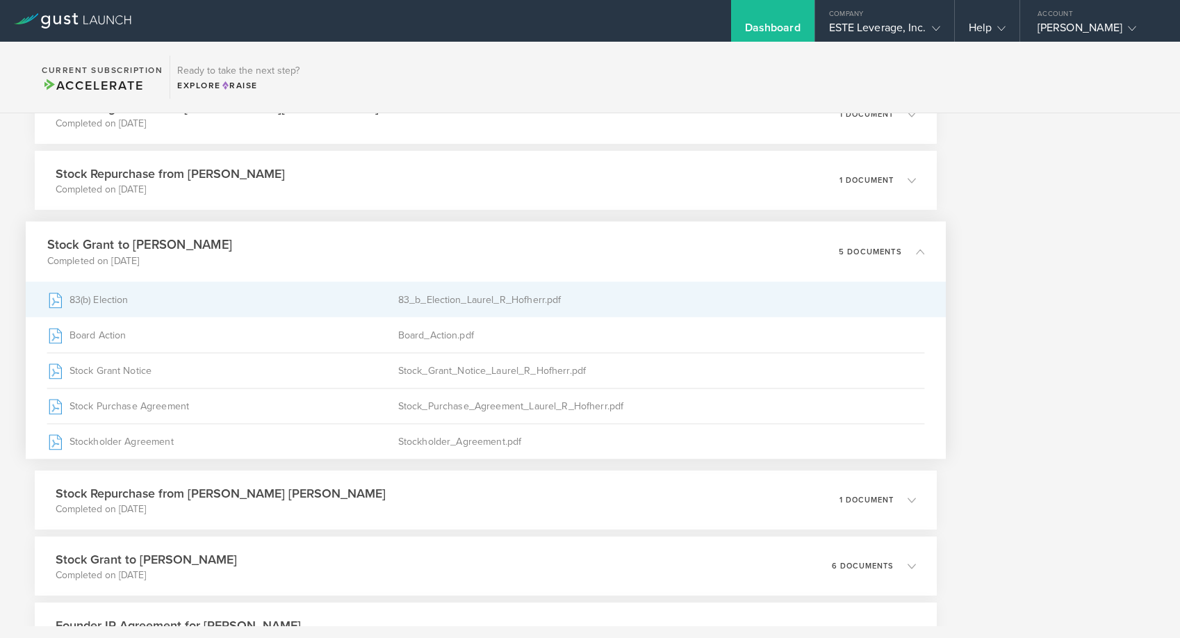
click at [313, 296] on div "83(b) Election" at bounding box center [222, 299] width 351 height 35
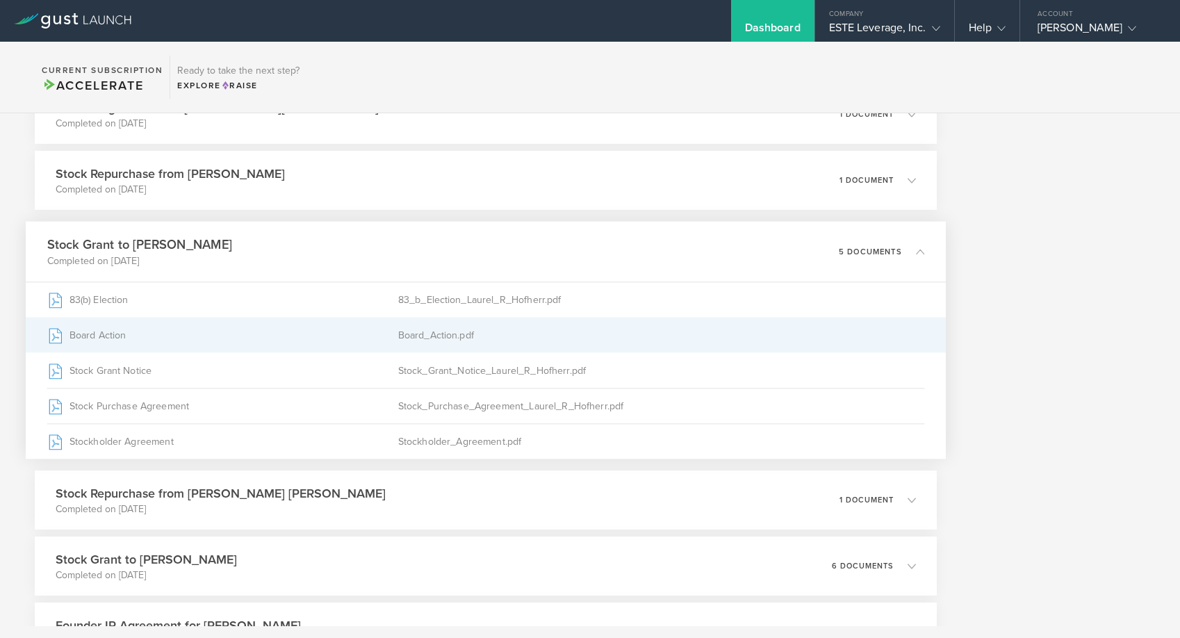
click at [480, 342] on div "Board_Action.pdf" at bounding box center [661, 334] width 527 height 35
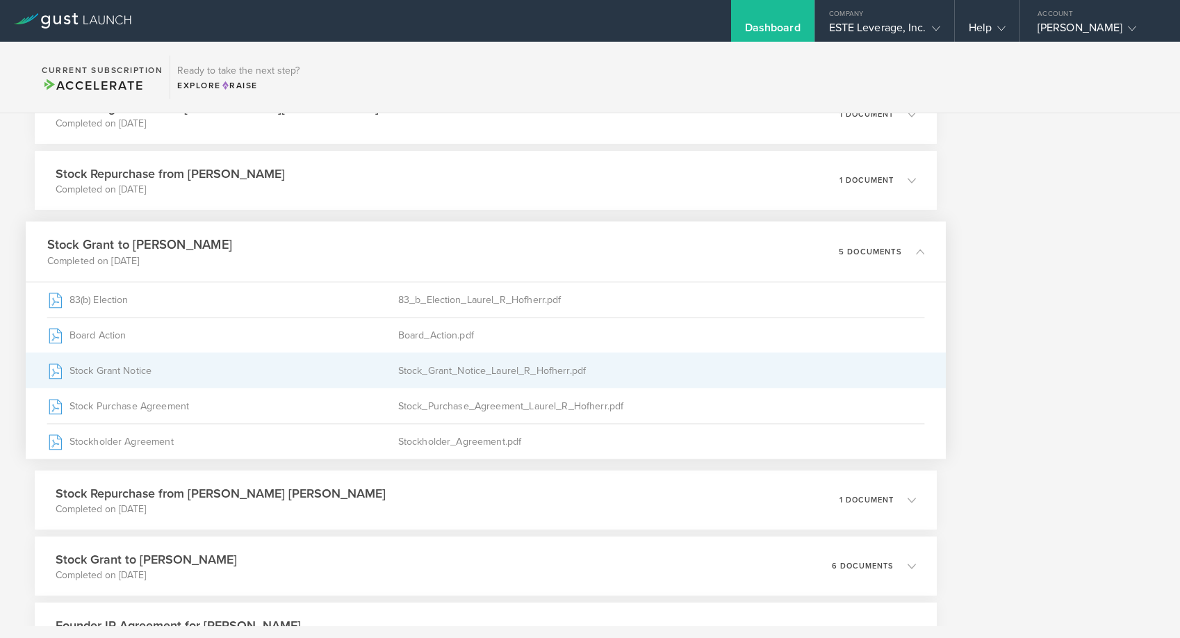
click at [370, 377] on div "Stock Grant Notice" at bounding box center [222, 370] width 351 height 35
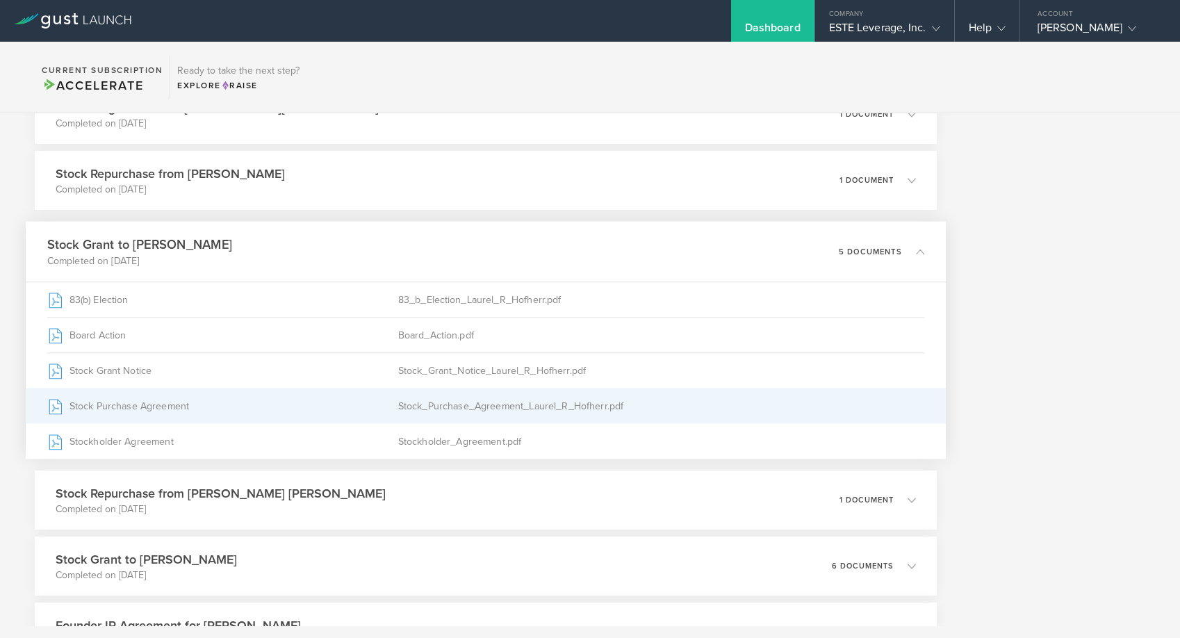
click at [561, 404] on div "Stock_Purchase_Agreement_Laurel_R_Hofherr.pdf" at bounding box center [661, 405] width 527 height 35
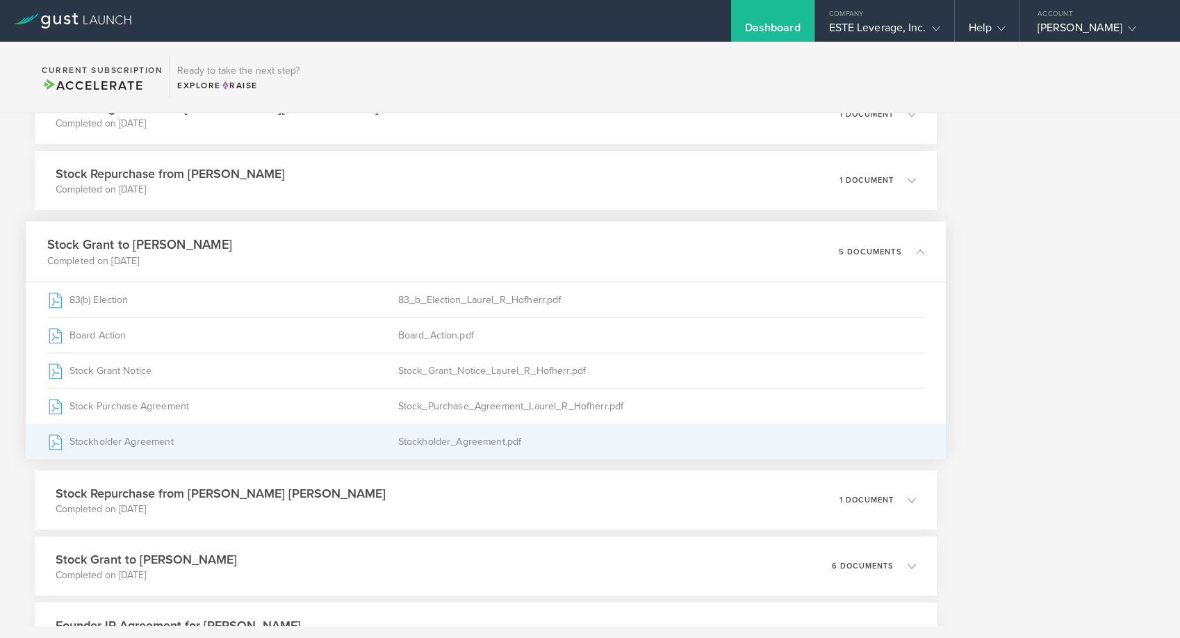
scroll to position [1021, 0]
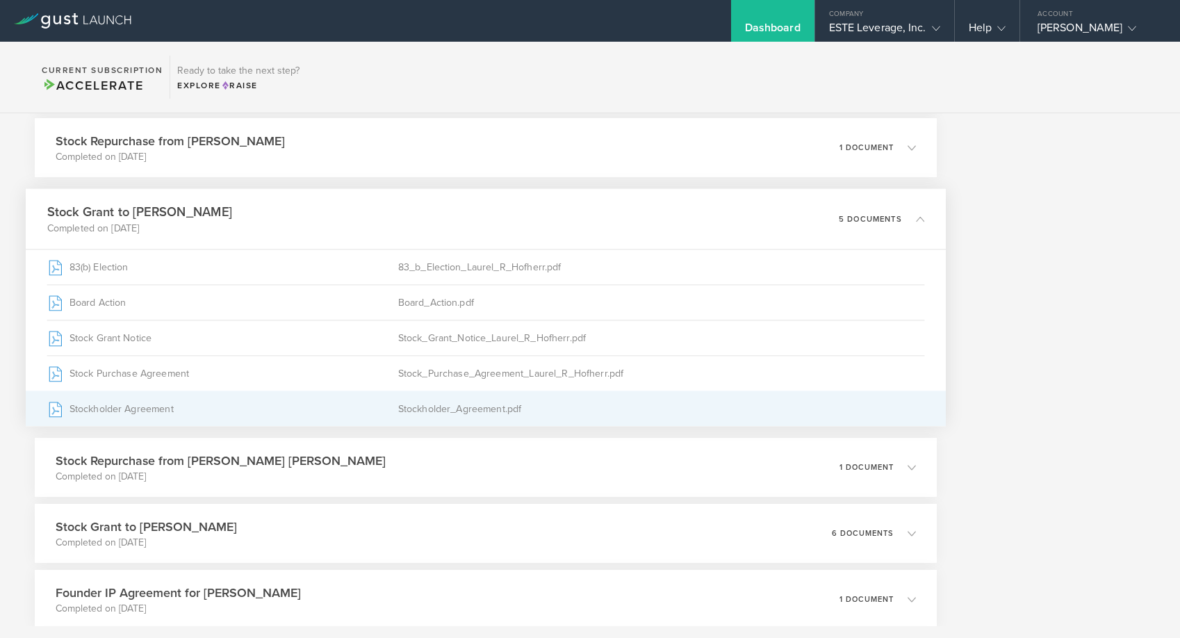
click at [450, 412] on div "Stockholder_Agreement.pdf" at bounding box center [661, 408] width 527 height 35
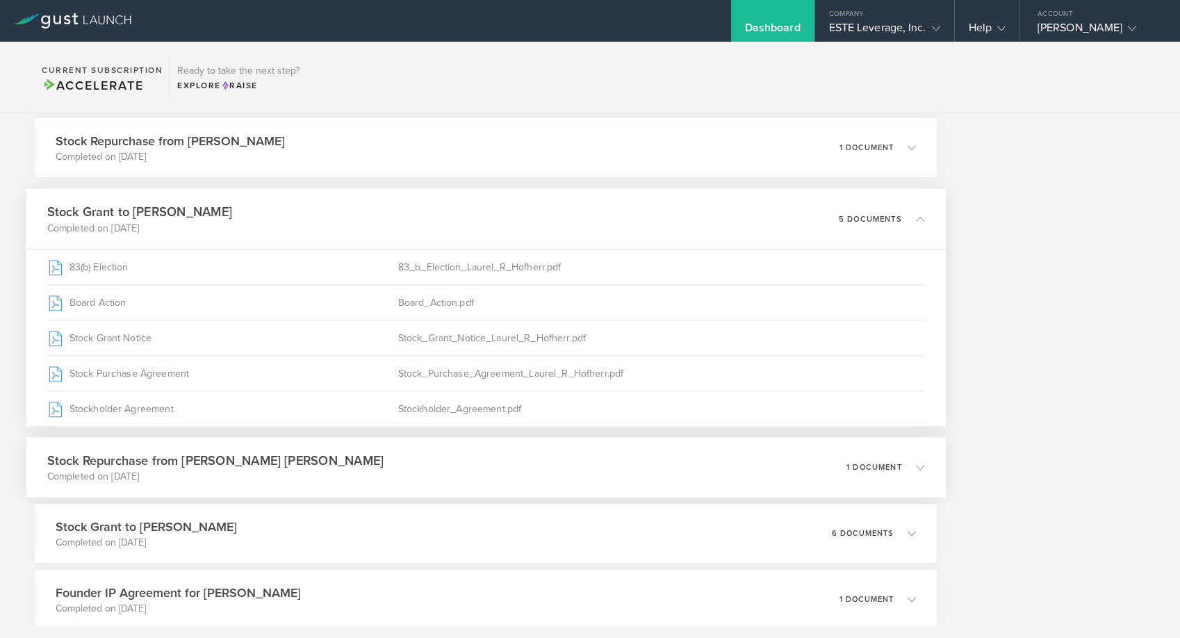
click at [495, 474] on div "Stock Repurchase from [PERSON_NAME] [PERSON_NAME] Completed on [DATE] 1 document" at bounding box center [486, 467] width 920 height 60
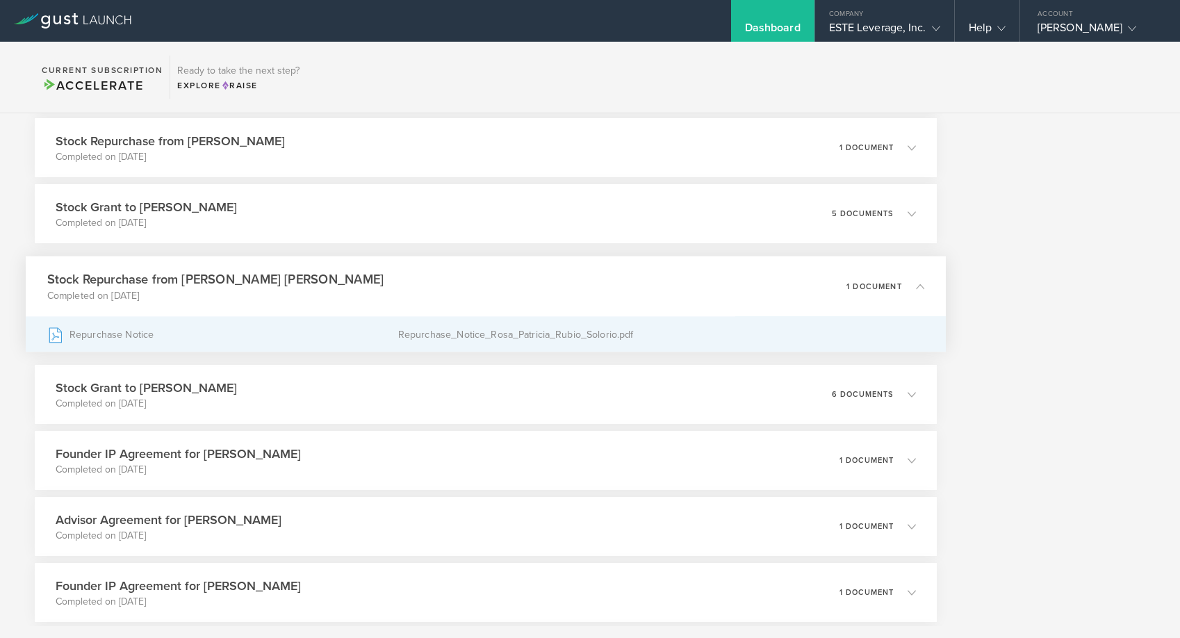
click at [337, 329] on div "Repurchase Notice" at bounding box center [222, 334] width 351 height 35
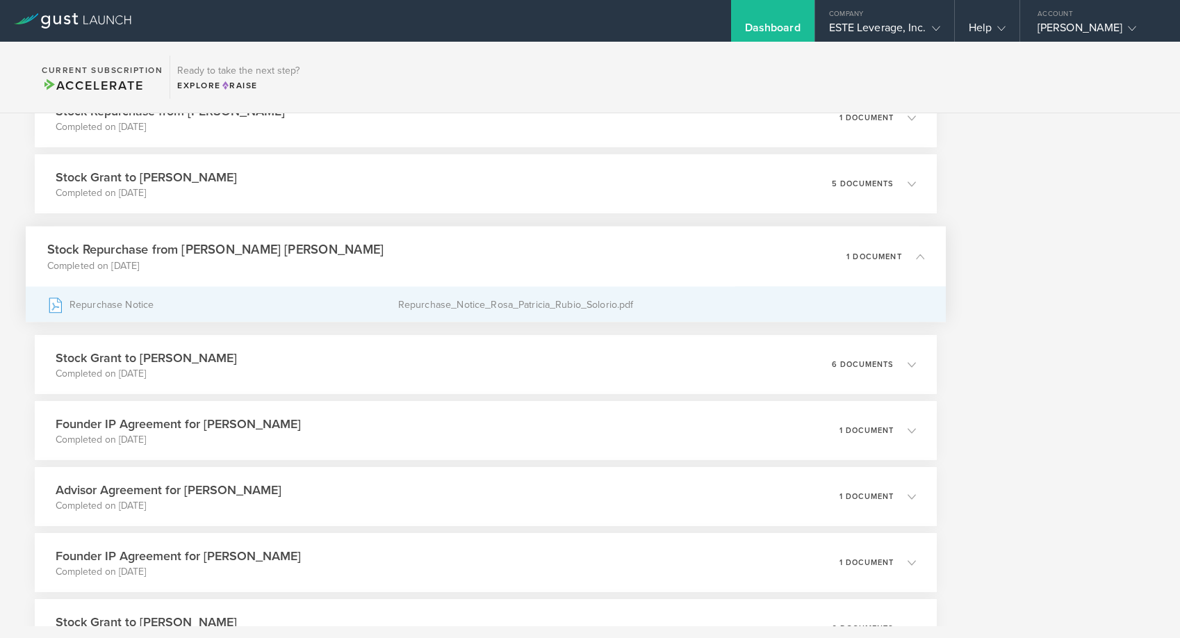
scroll to position [1067, 0]
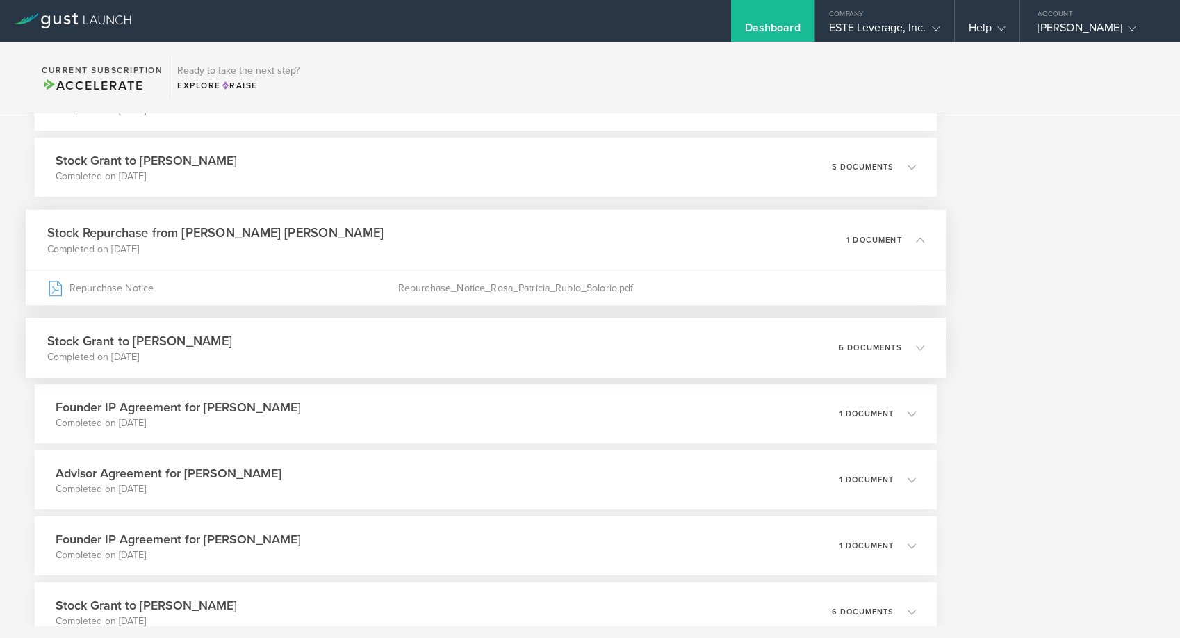
click at [449, 345] on div "Stock Grant to [PERSON_NAME] Completed on [DATE] 6 documents" at bounding box center [486, 347] width 920 height 60
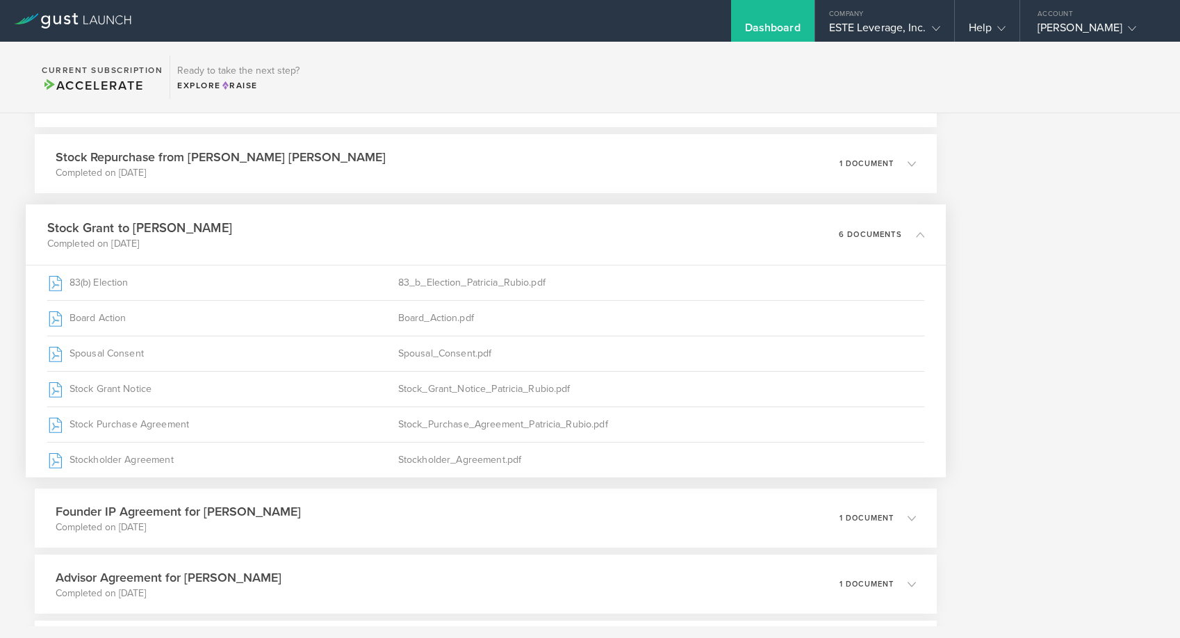
scroll to position [1146, 0]
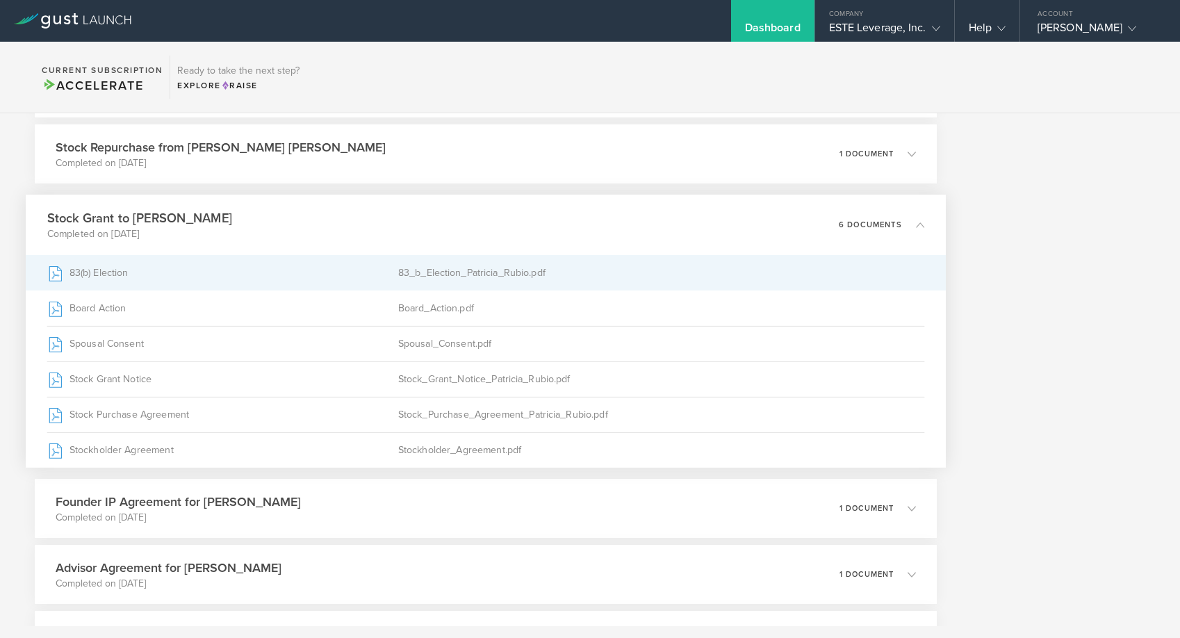
click at [484, 276] on div "83_b_Election_Patricia_Rubio.pdf" at bounding box center [661, 273] width 527 height 35
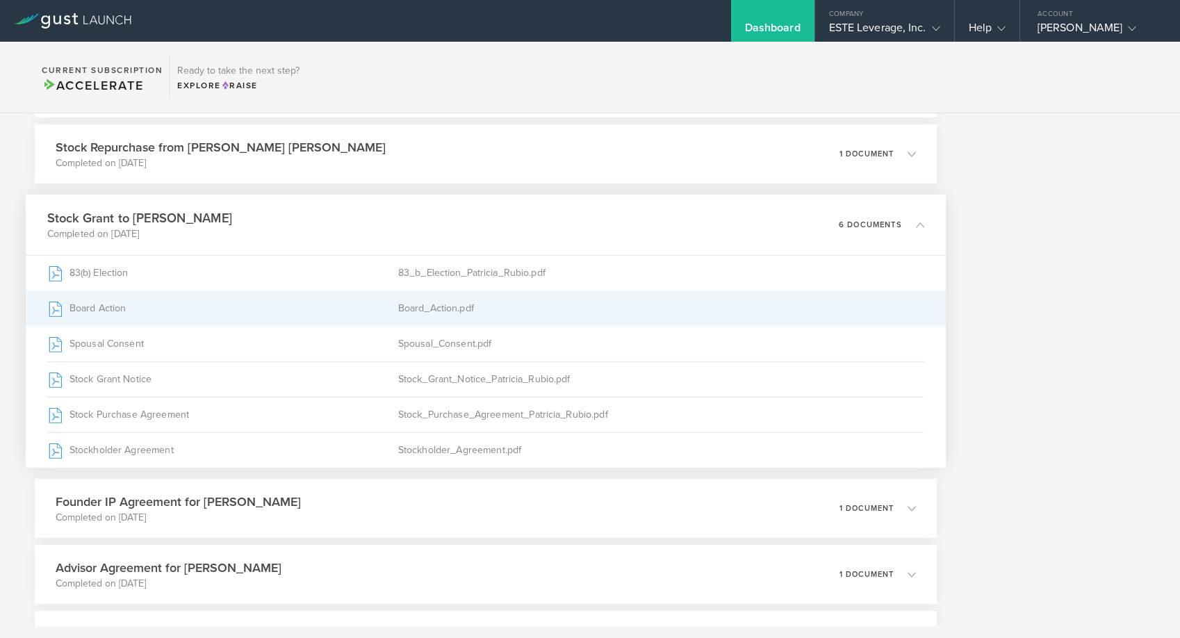
click at [596, 313] on div "Board_Action.pdf" at bounding box center [661, 308] width 527 height 35
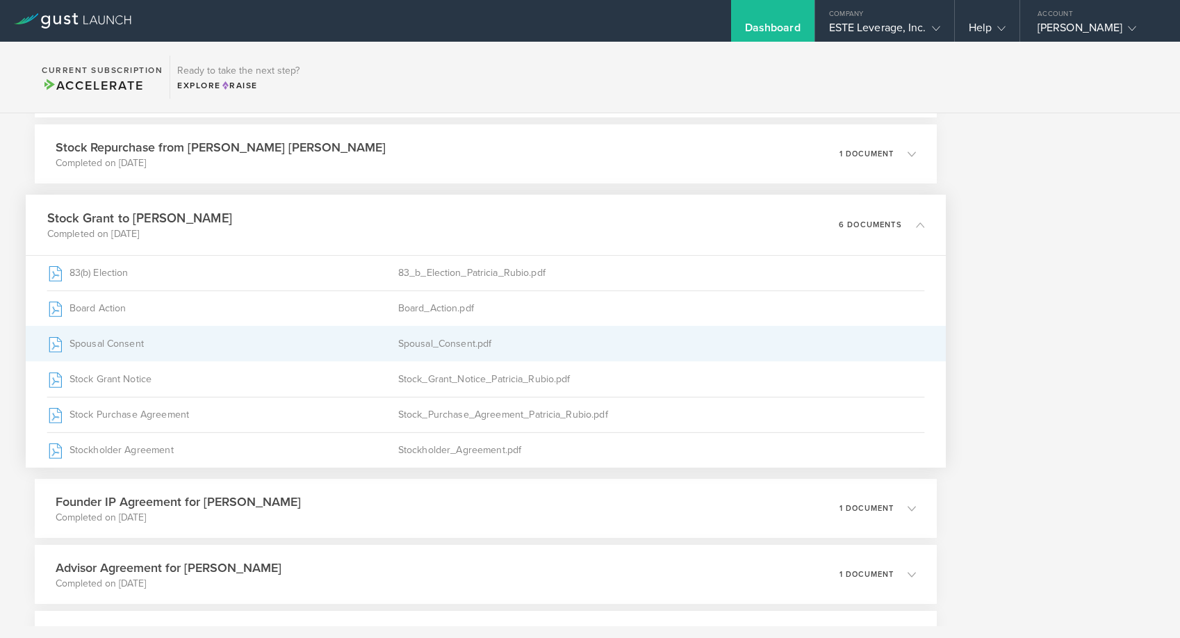
click at [329, 348] on div "Spousal Consent" at bounding box center [222, 344] width 351 height 35
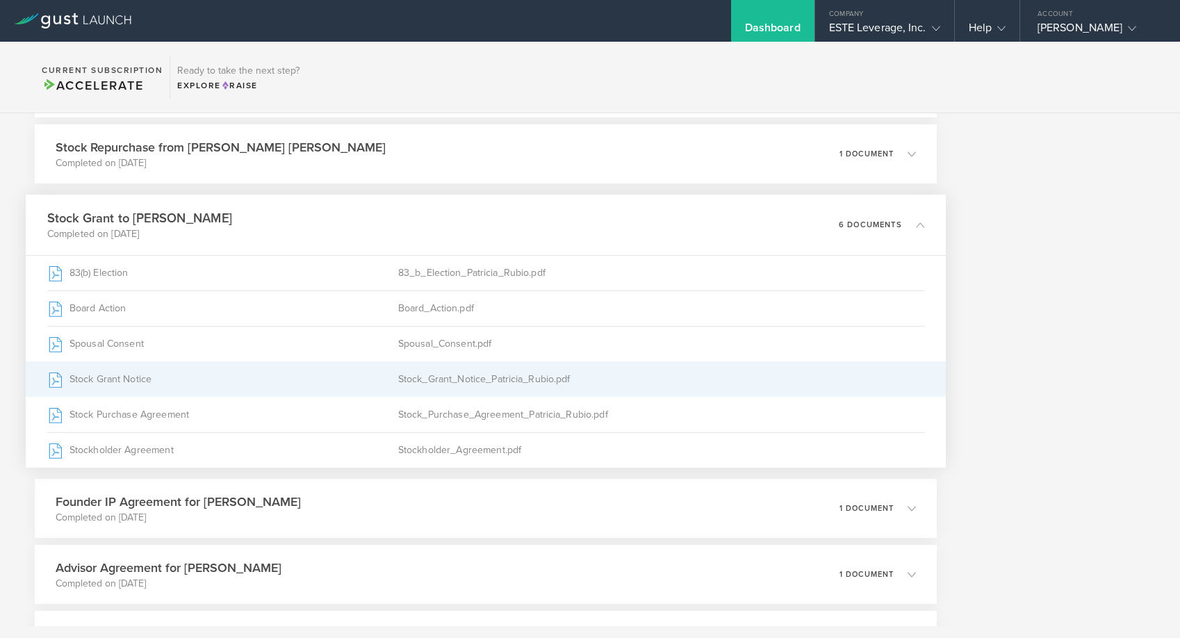
click at [545, 374] on div "Stock_Grant_Notice_Patricia_Rubio.pdf" at bounding box center [661, 379] width 527 height 35
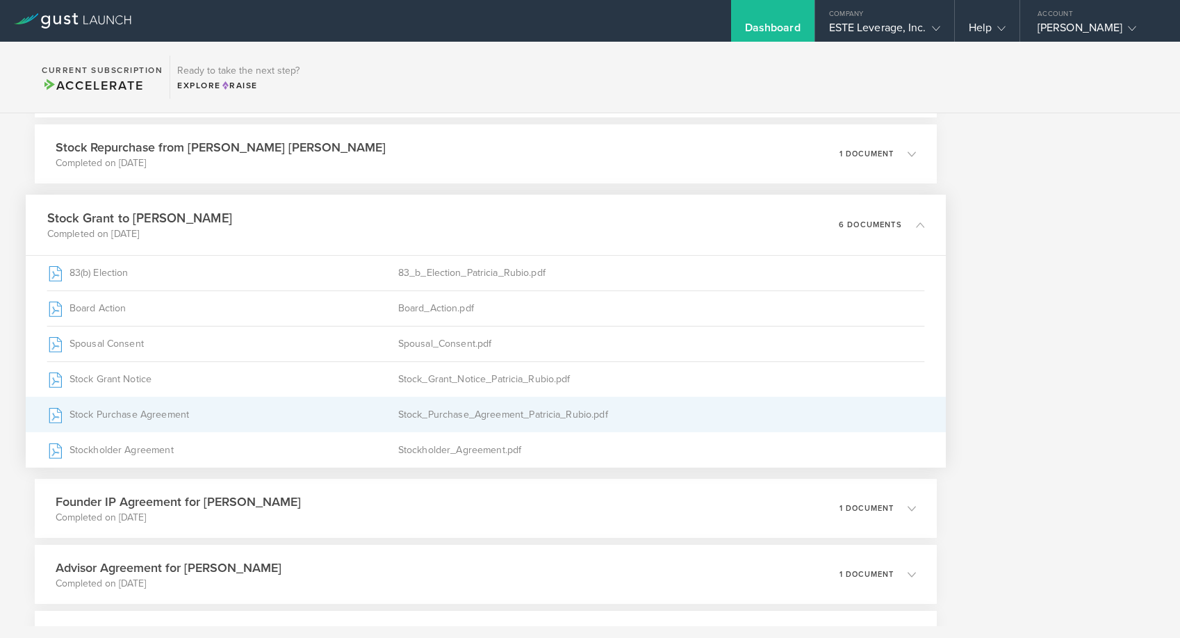
click at [566, 411] on div "Stock_Purchase_Agreement_Patricia_Rubio.pdf" at bounding box center [661, 414] width 527 height 35
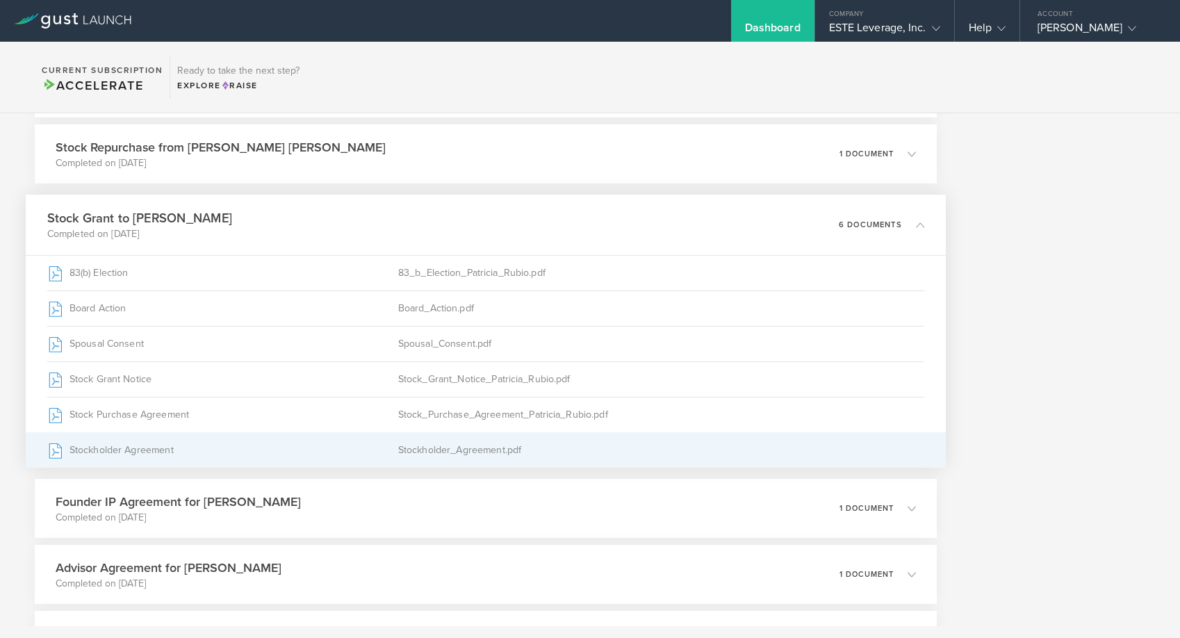
click at [495, 444] on div "Stockholder_Agreement.pdf" at bounding box center [661, 450] width 527 height 35
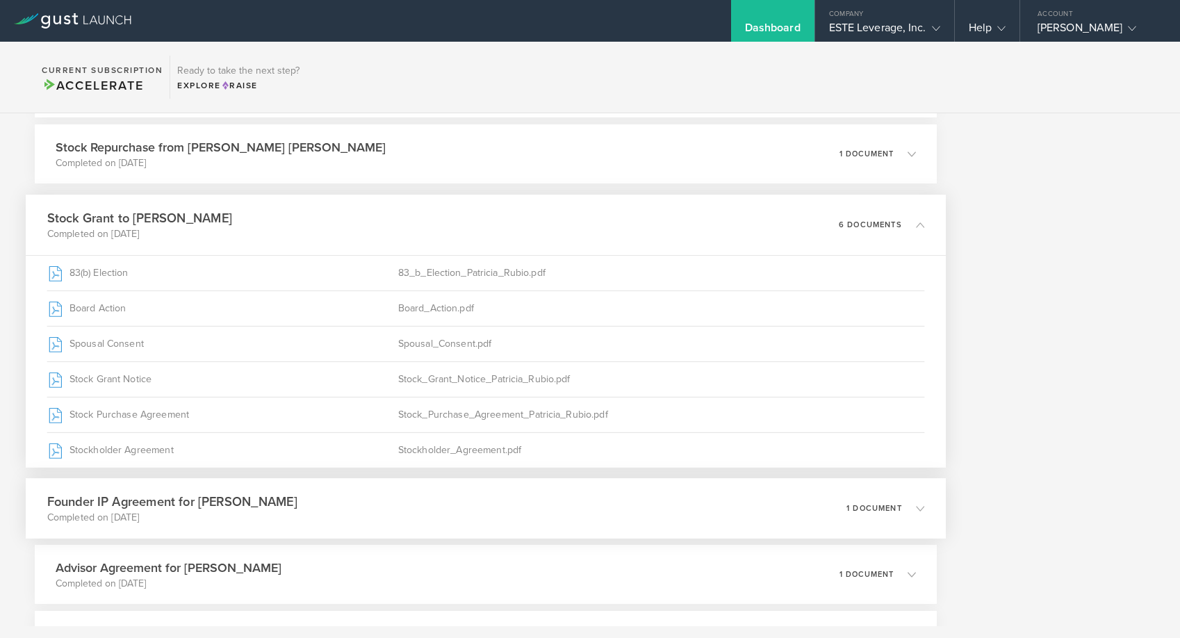
click at [540, 511] on div "Founder IP Agreement for [PERSON_NAME] Completed on [DATE] 1 document" at bounding box center [486, 508] width 920 height 60
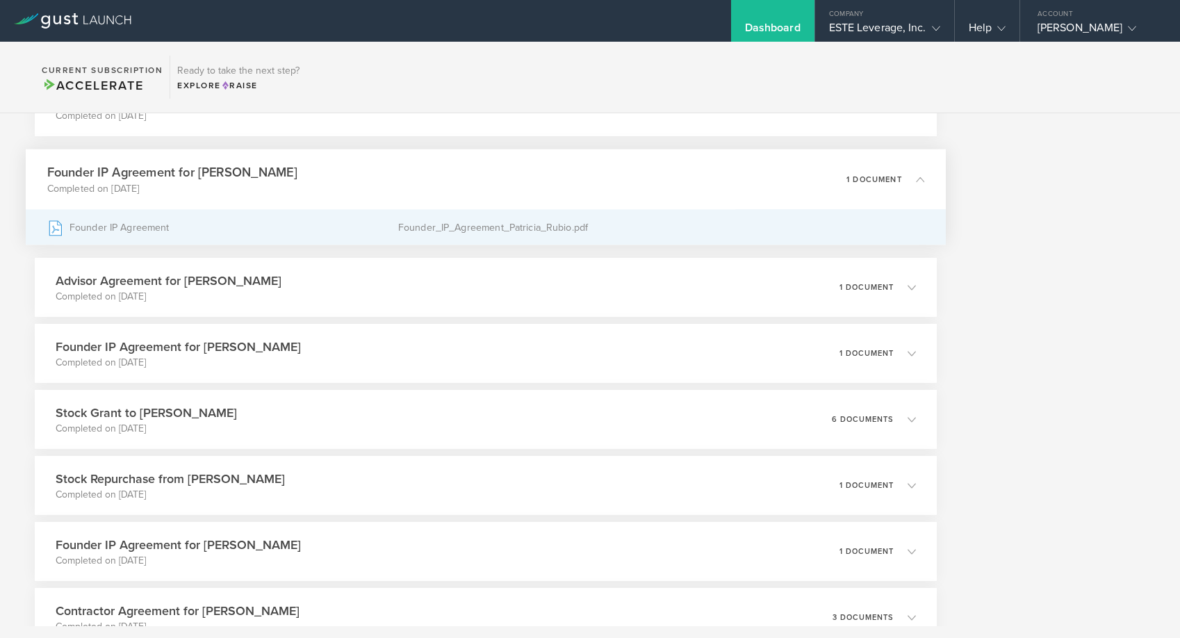
scroll to position [1263, 0]
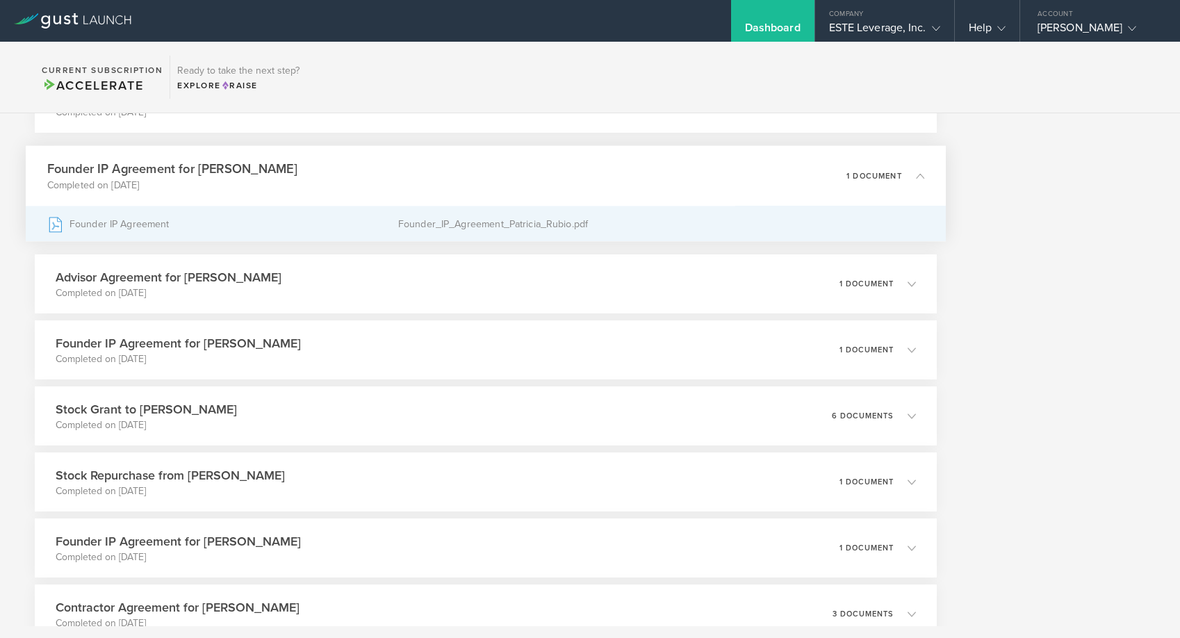
click at [657, 220] on div "Founder_IP_Agreement_Patricia_Rubio.pdf" at bounding box center [661, 223] width 527 height 35
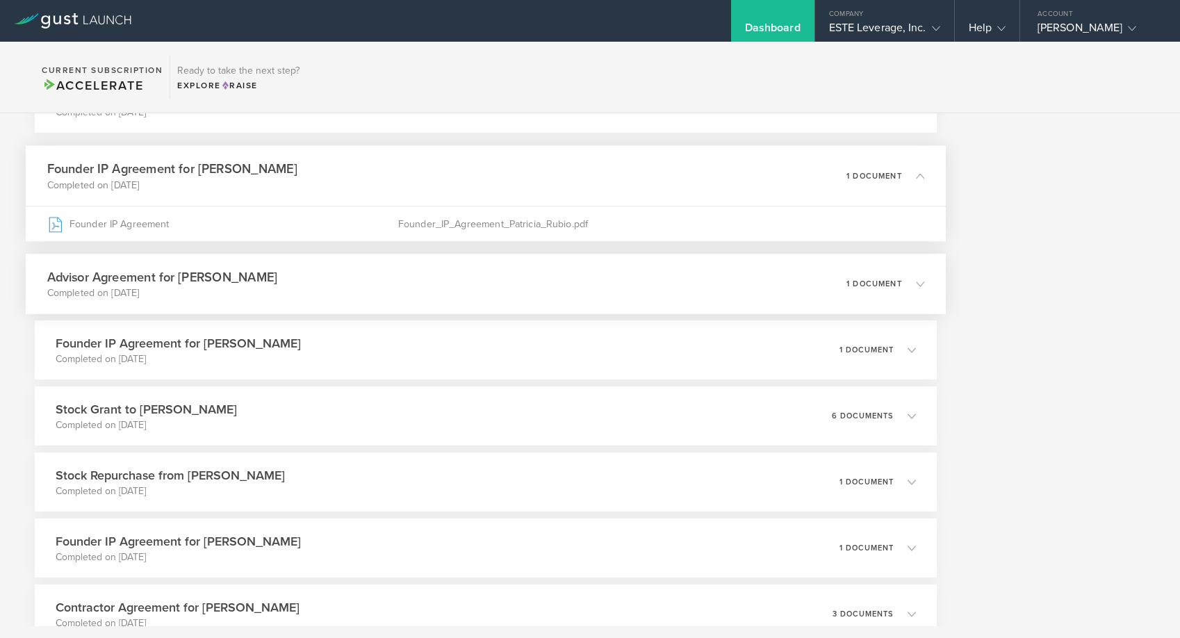
click at [395, 283] on div "Advisor Agreement for [PERSON_NAME] Completed on [DATE] 1 document" at bounding box center [486, 284] width 920 height 60
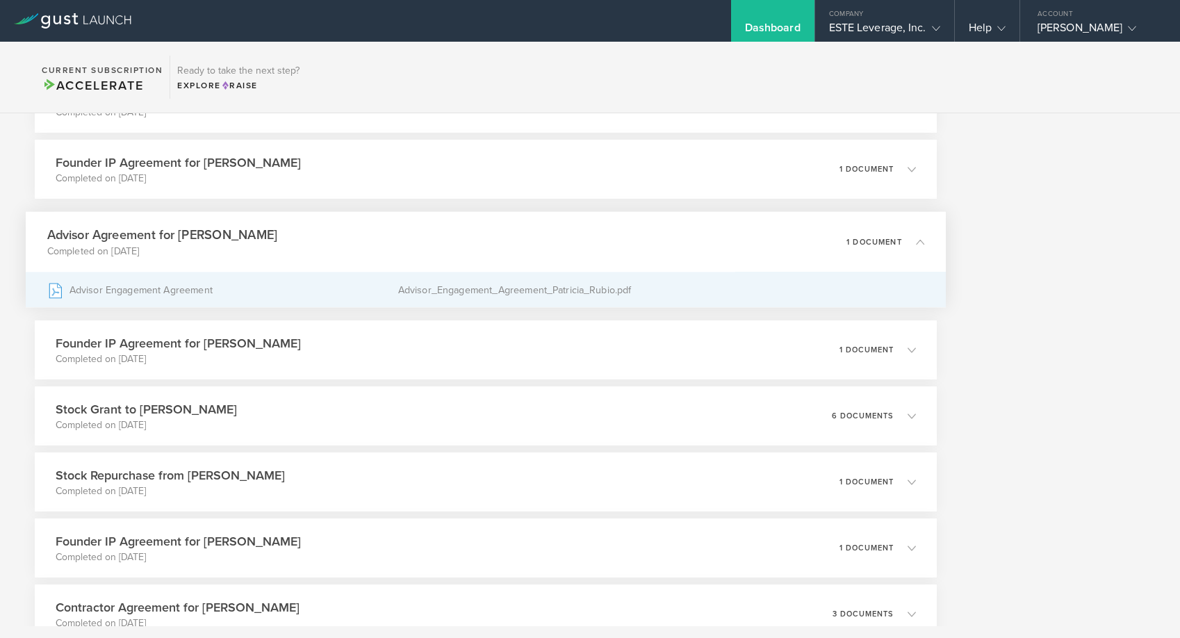
click at [418, 287] on div "Advisor_Engagement_Agreement_Patricia_Rubio.pdf" at bounding box center [661, 289] width 527 height 35
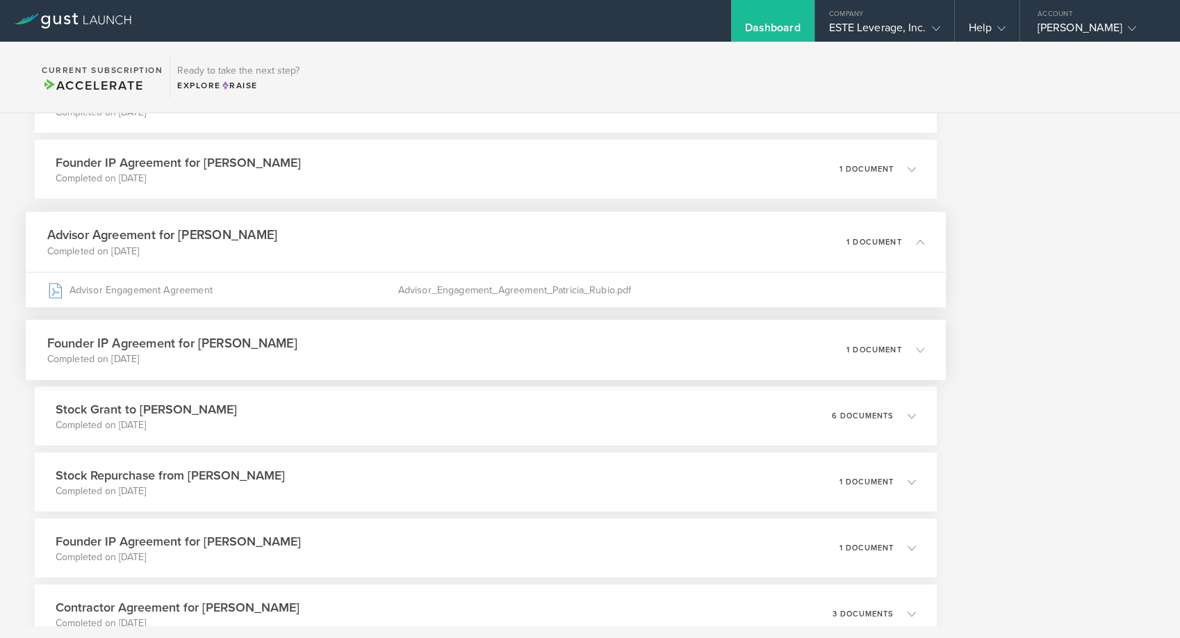
click at [486, 357] on div "Founder IP Agreement for [PERSON_NAME] Completed on [DATE] 1 document" at bounding box center [486, 350] width 920 height 60
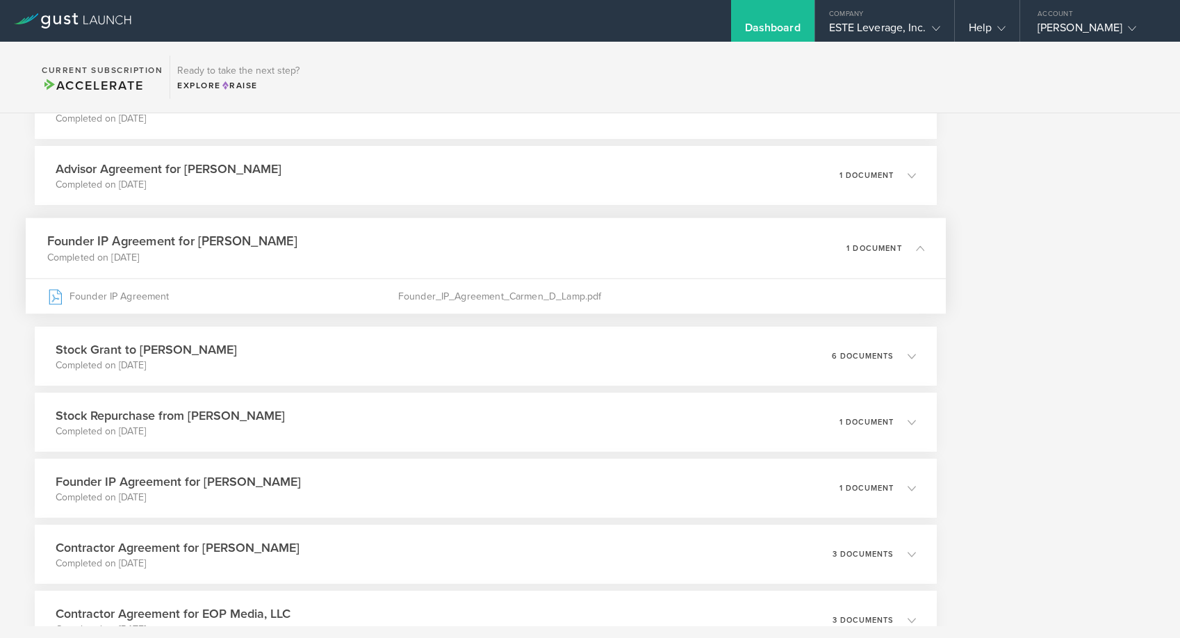
scroll to position [1326, 0]
